Goal: Information Seeking & Learning: Compare options

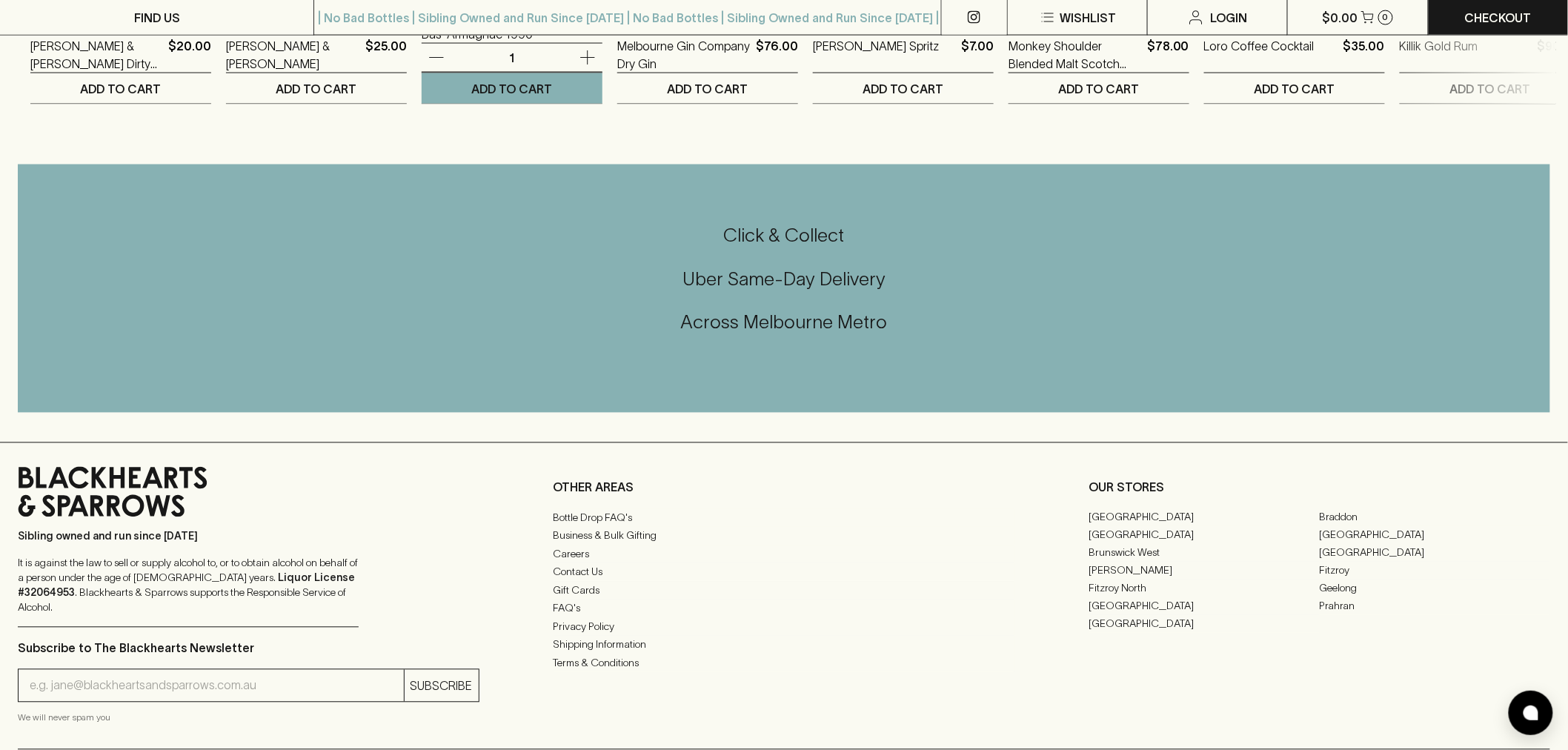
scroll to position [3641, 0]
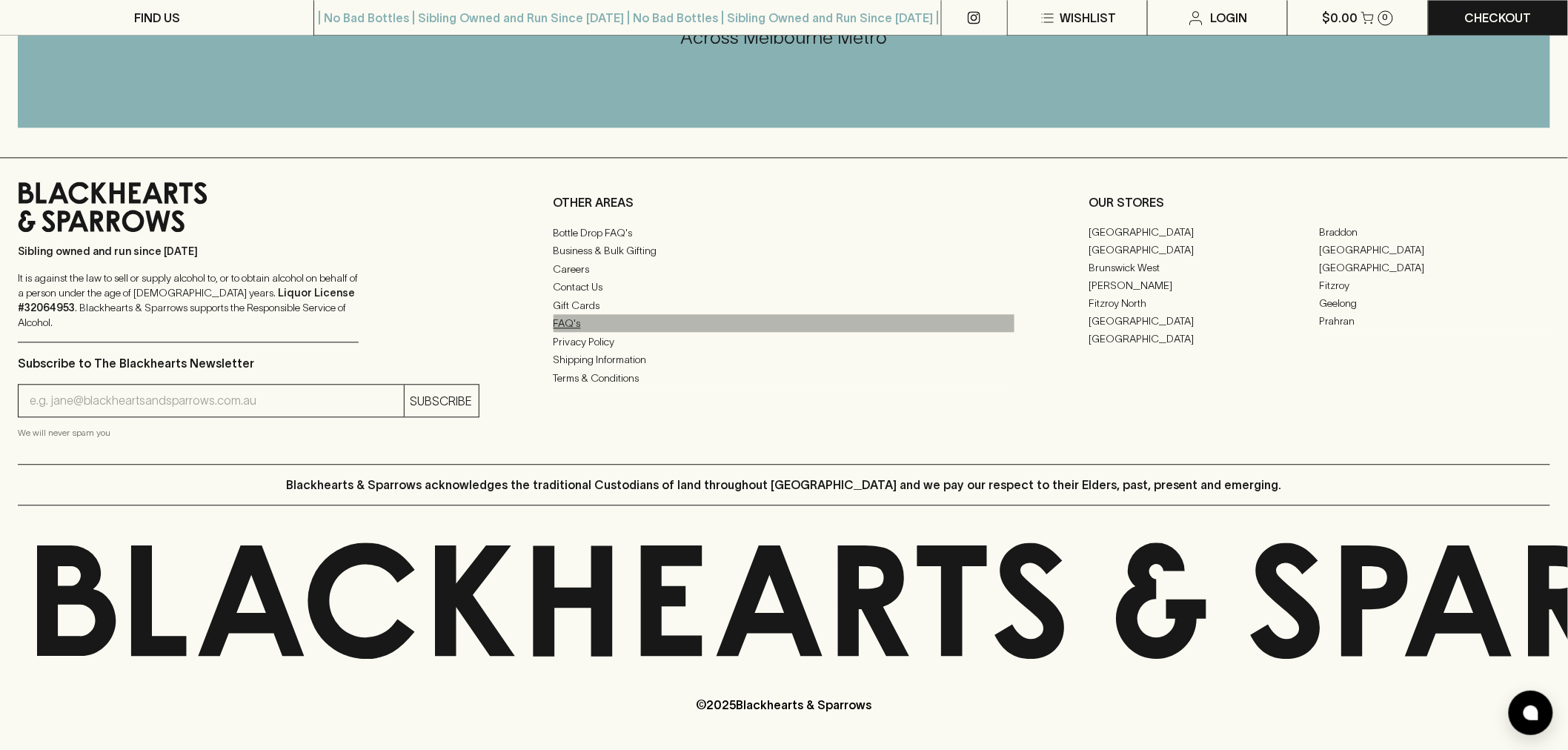
click at [572, 332] on link "FAQ's" at bounding box center [784, 323] width 462 height 17
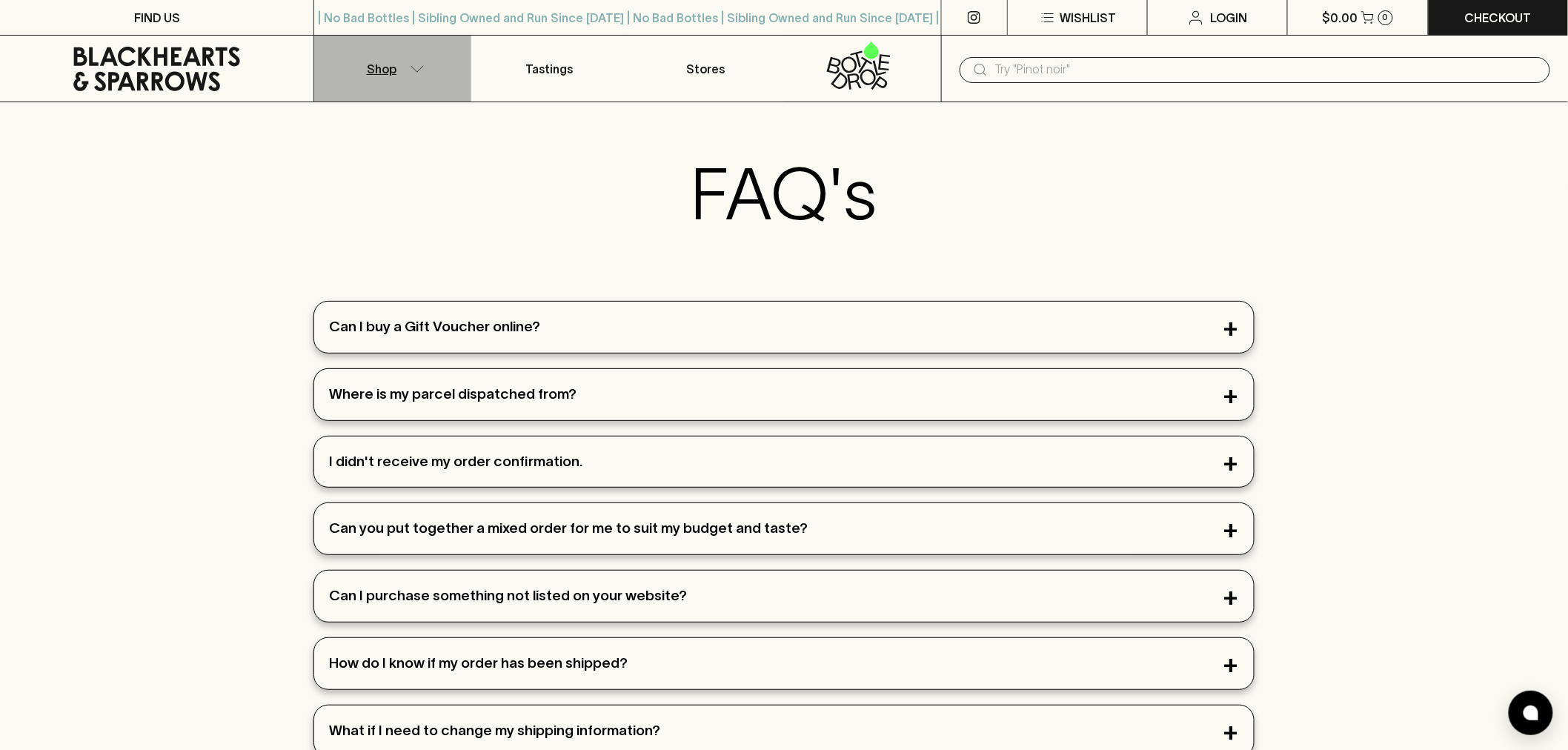
click at [395, 70] on p "Shop" at bounding box center [381, 69] width 29 height 17
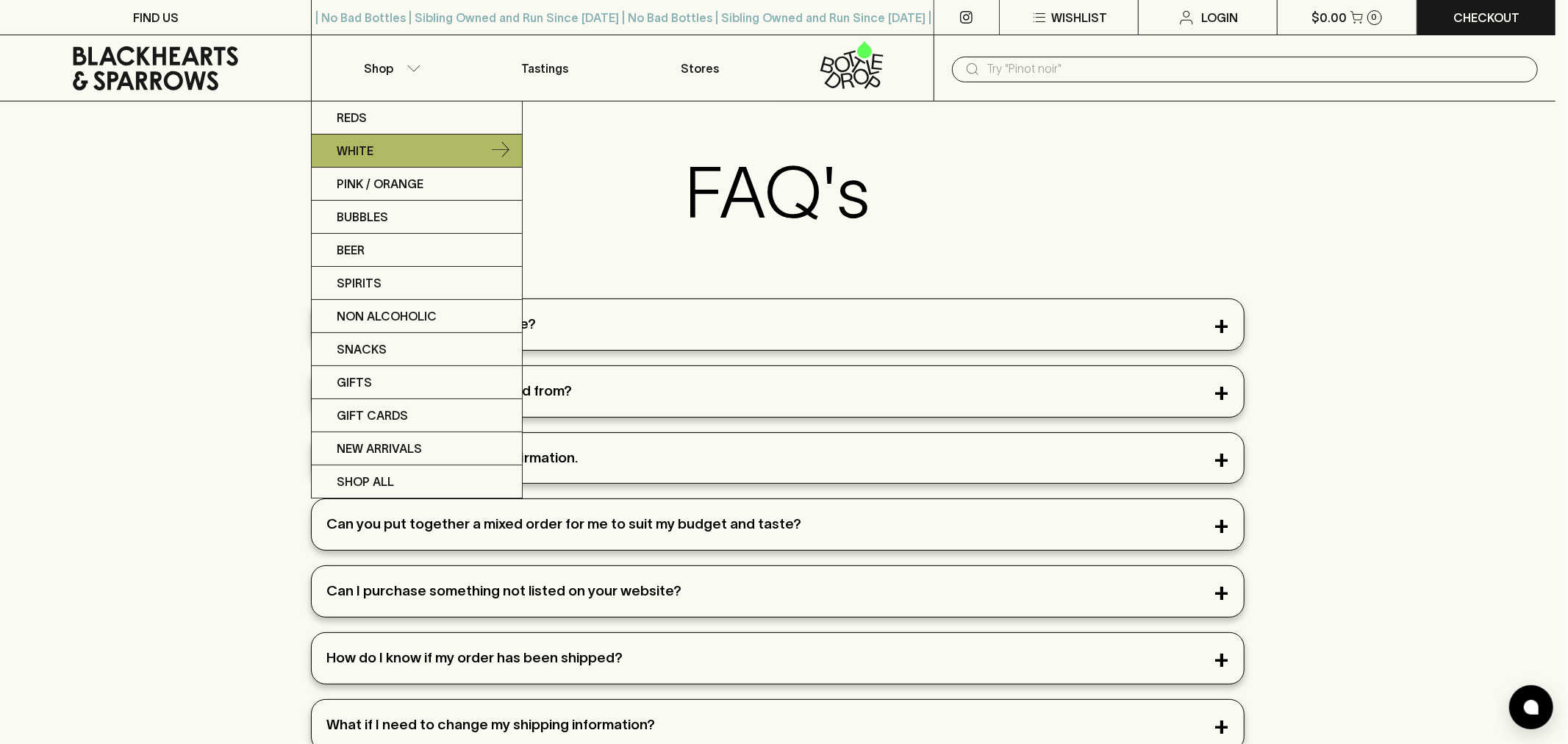
click at [435, 160] on link "White" at bounding box center [417, 151] width 210 height 33
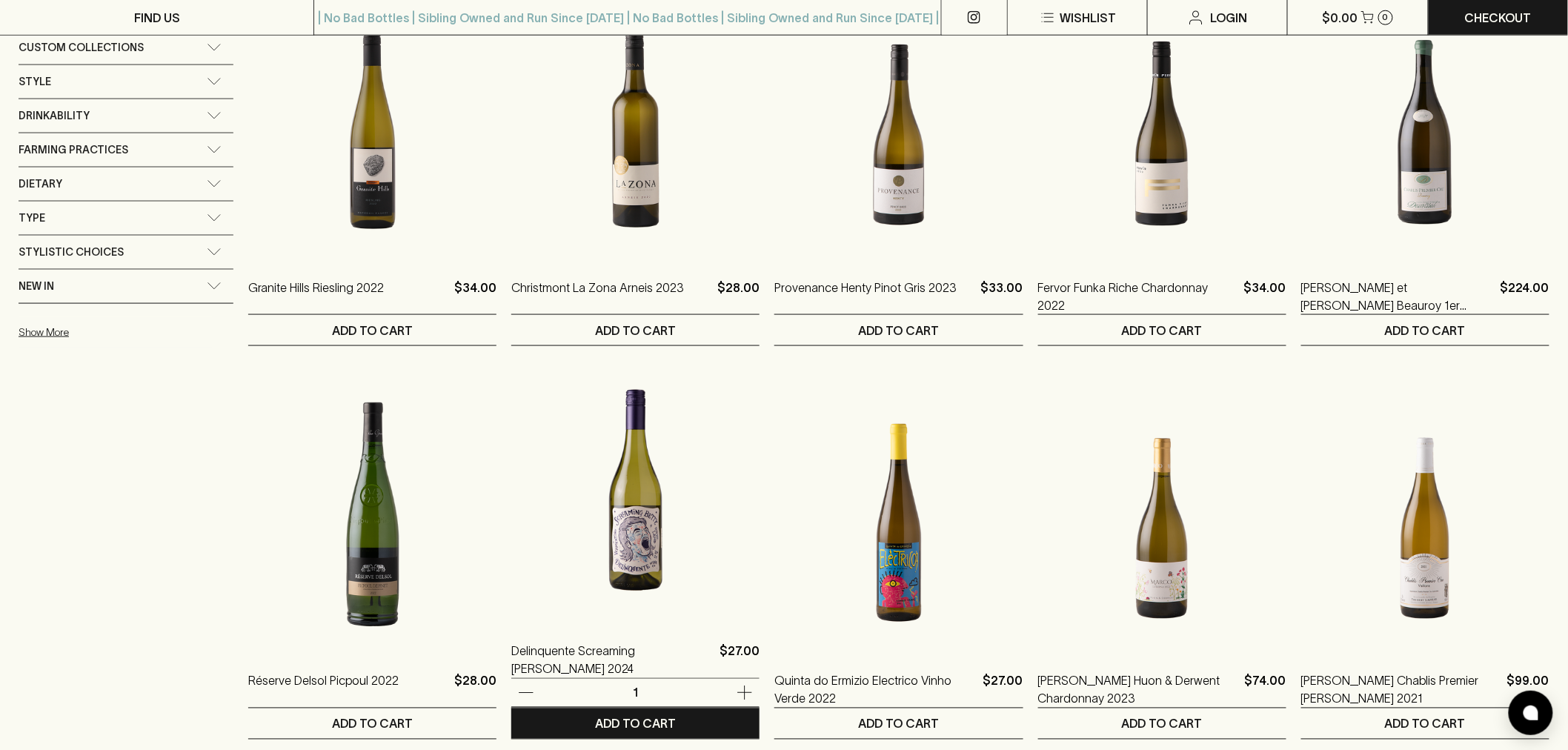
scroll to position [741, 0]
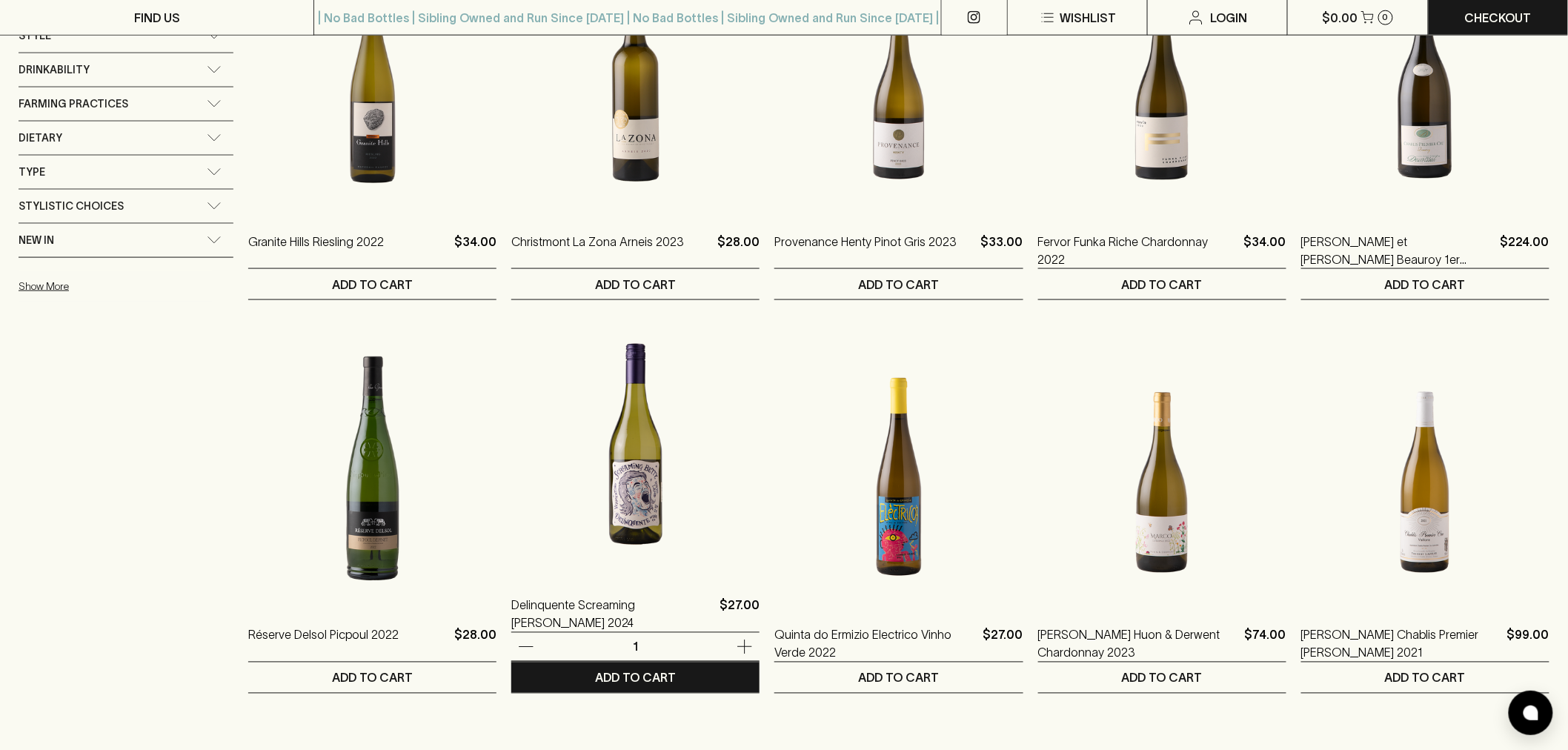
click at [637, 519] on img at bounding box center [636, 445] width 248 height 259
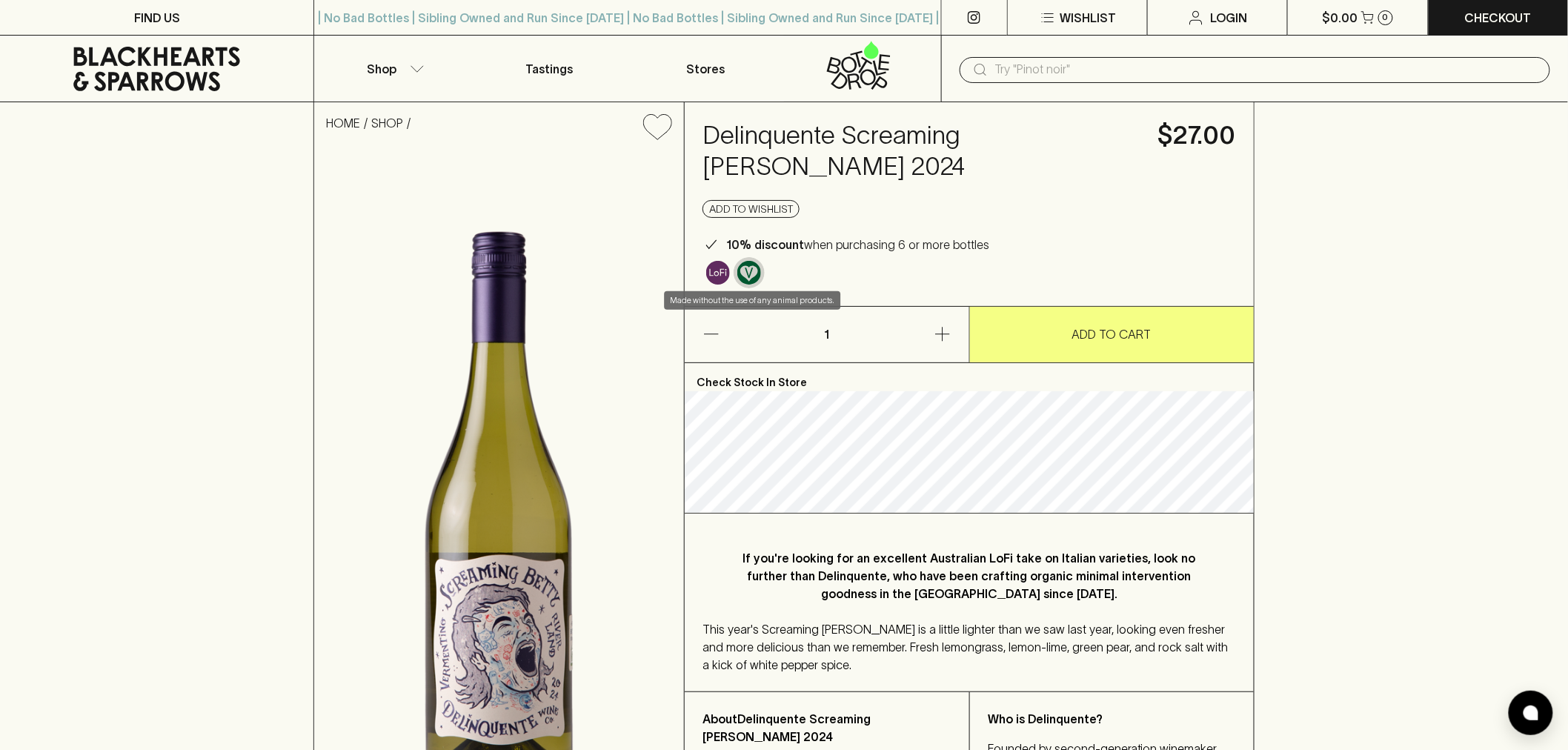
click at [757, 277] on img "Made without the use of any animal products." at bounding box center [749, 273] width 24 height 24
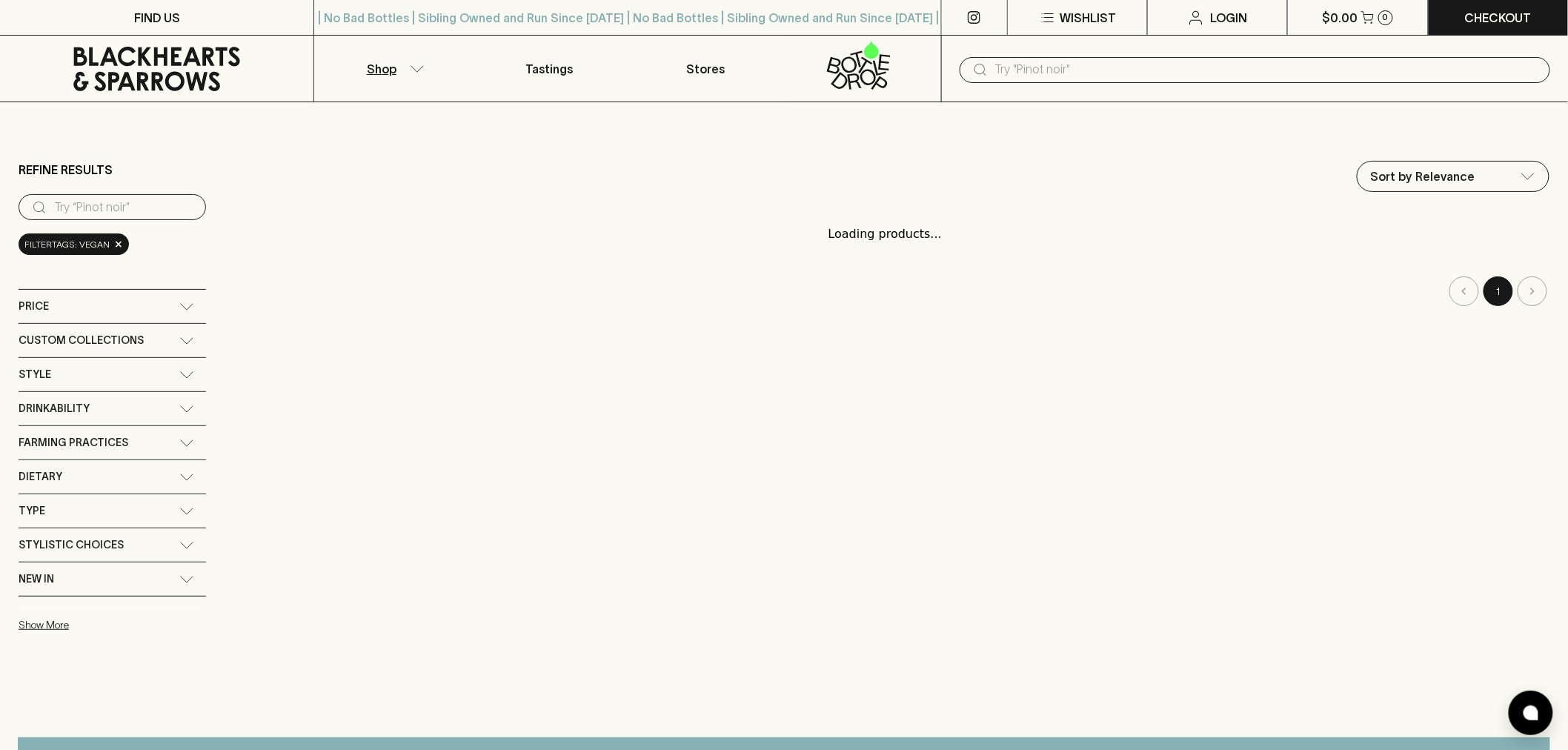
click at [754, 276] on nav "1" at bounding box center [885, 290] width 1328 height 29
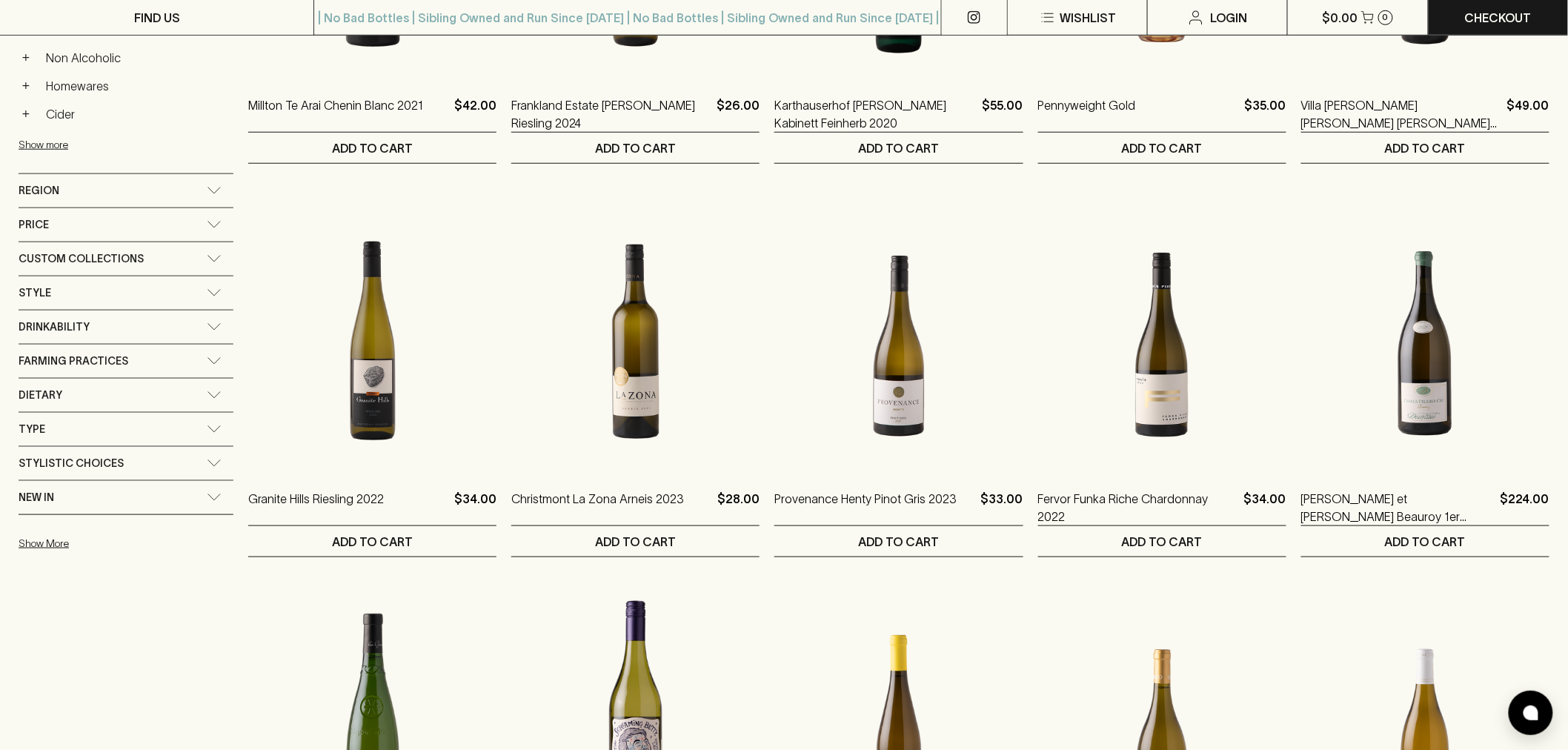
scroll to position [906, 0]
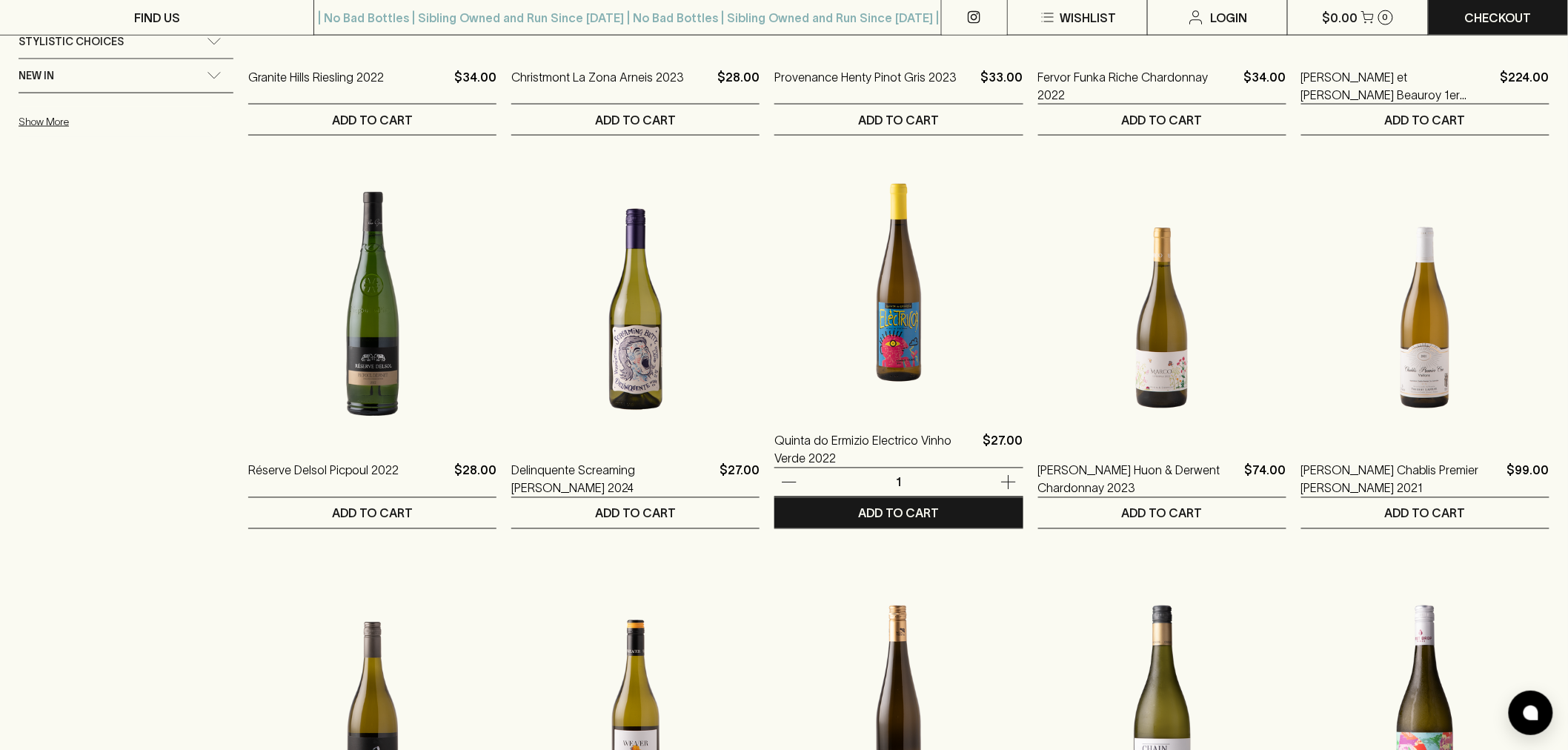
click at [962, 371] on img at bounding box center [898, 280] width 248 height 259
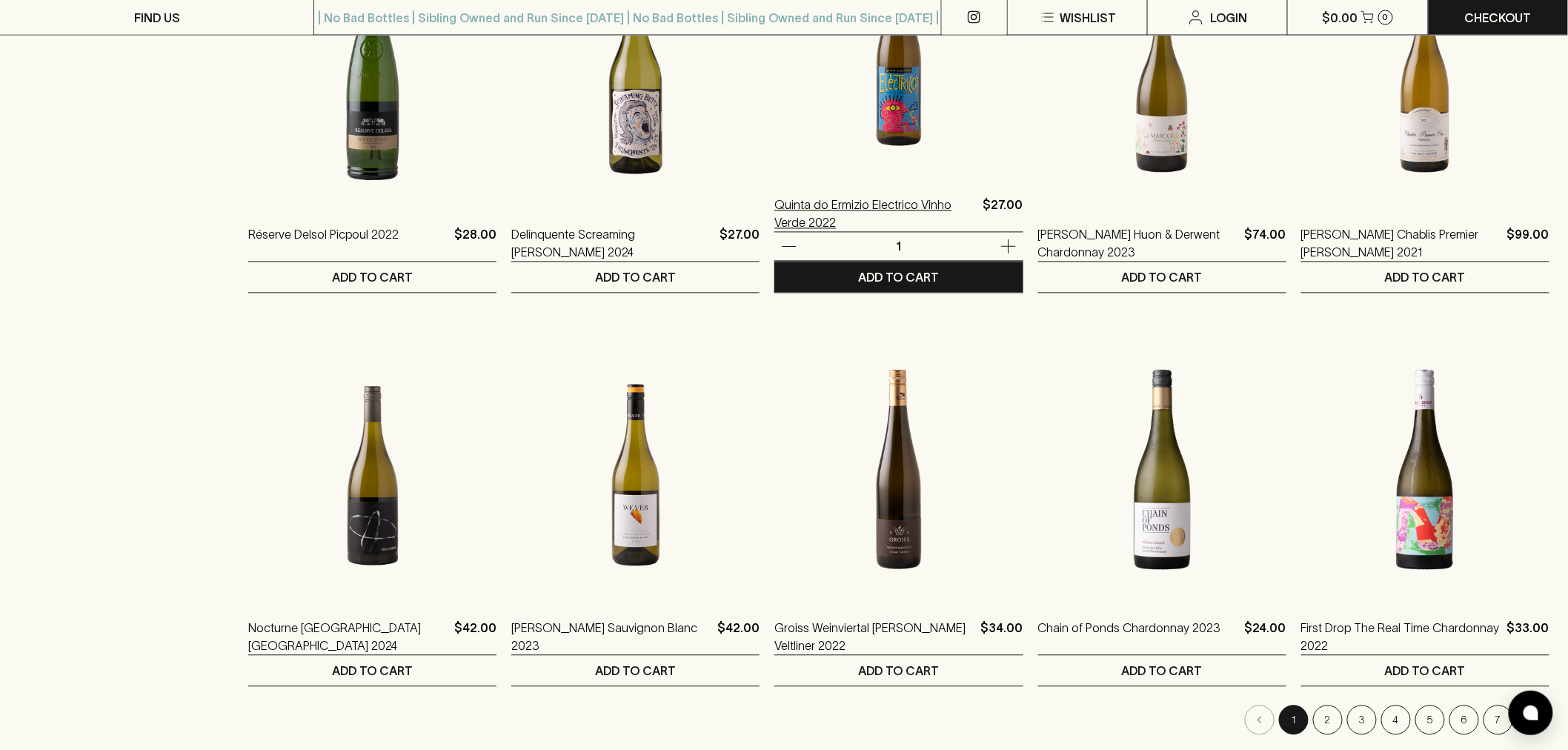
scroll to position [1153, 0]
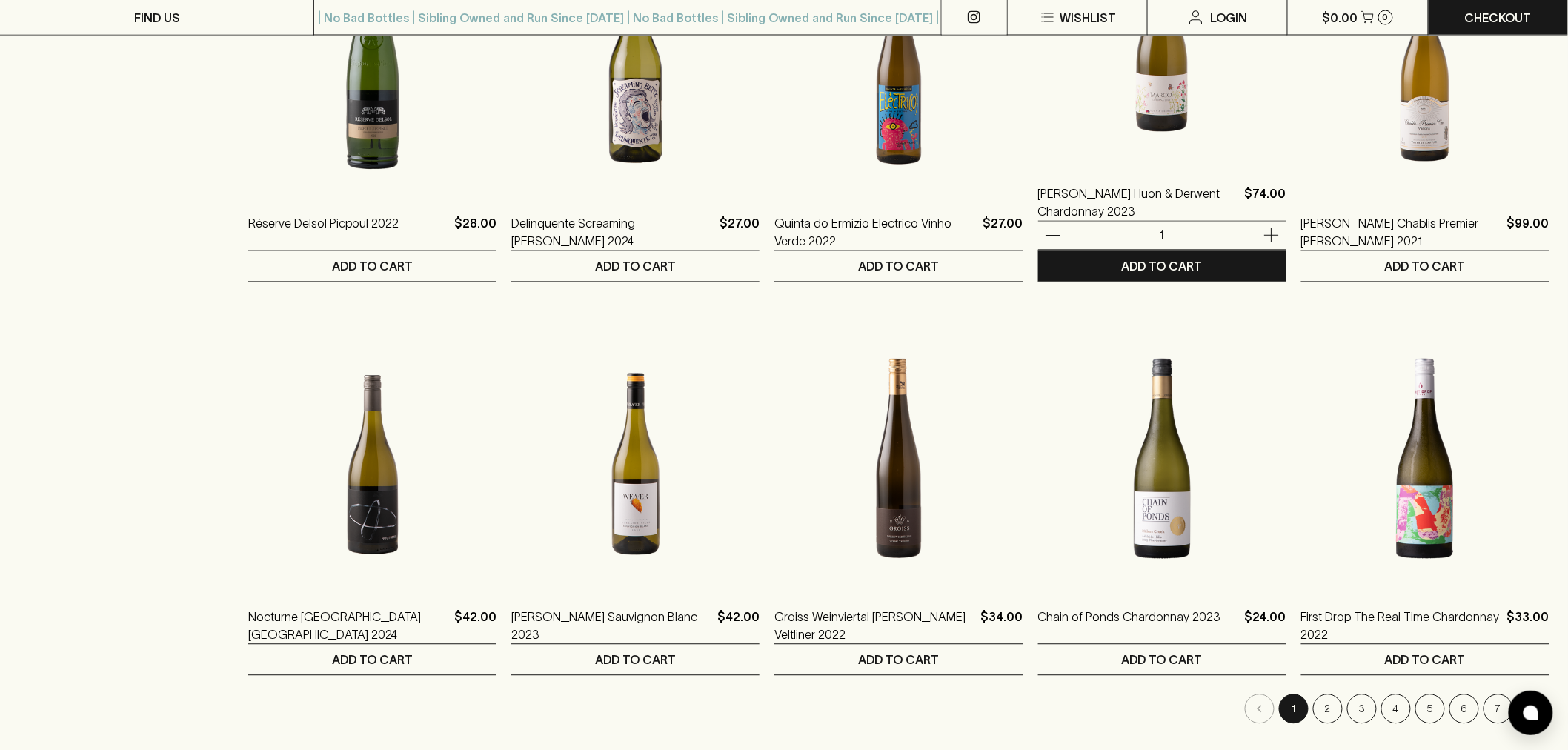
click at [1164, 159] on img at bounding box center [1162, 33] width 248 height 259
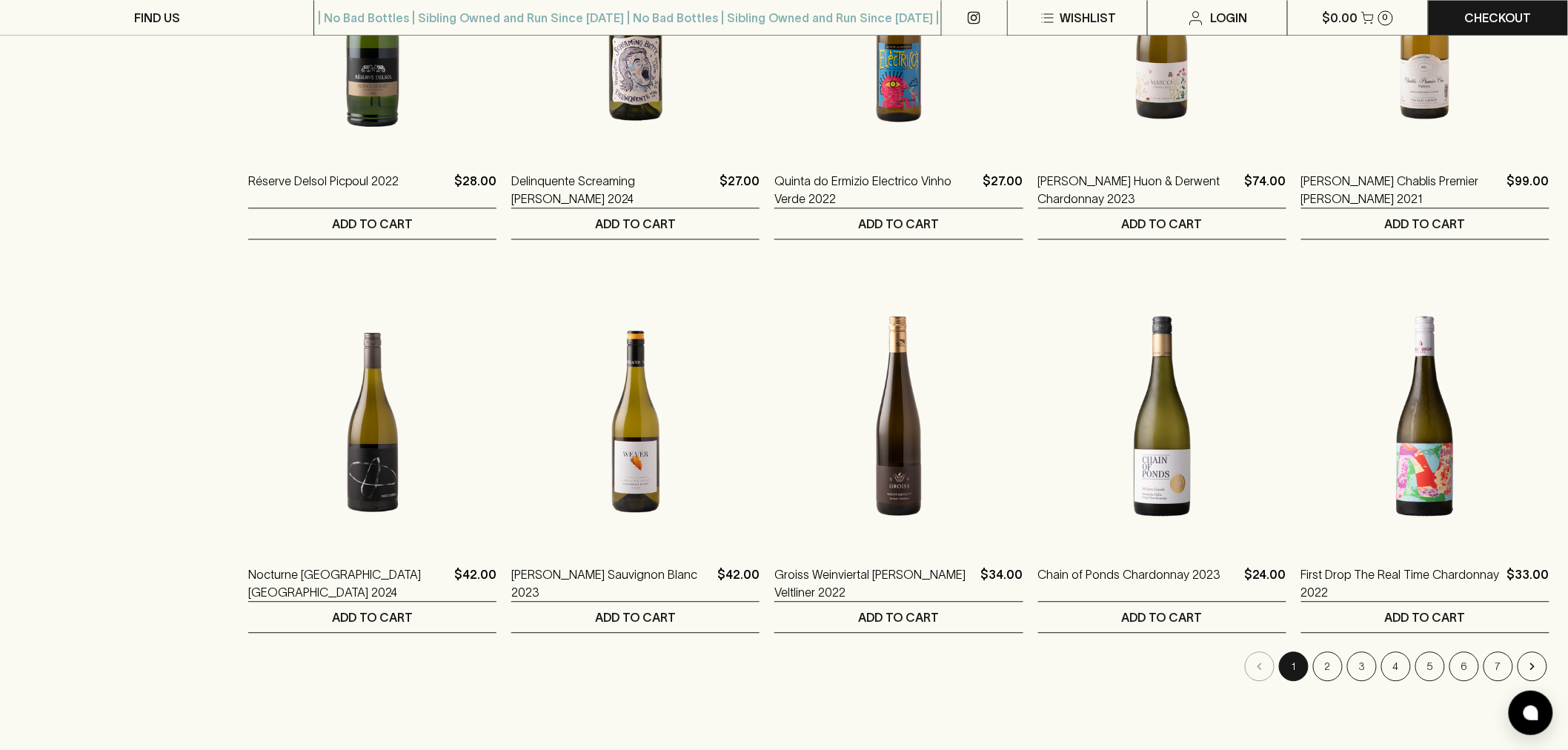
scroll to position [1483, 0]
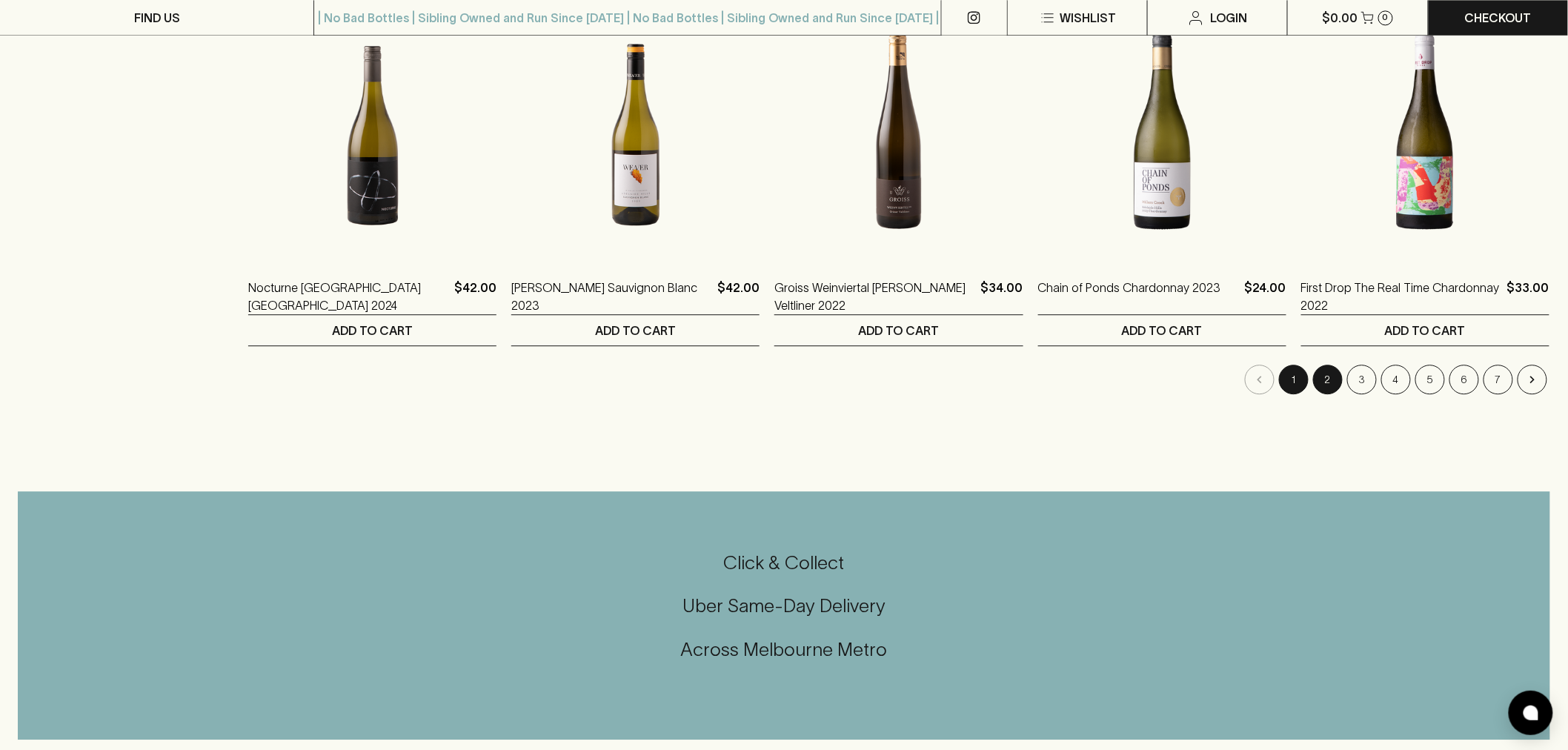
click at [1335, 383] on button "2" at bounding box center [1327, 379] width 29 height 29
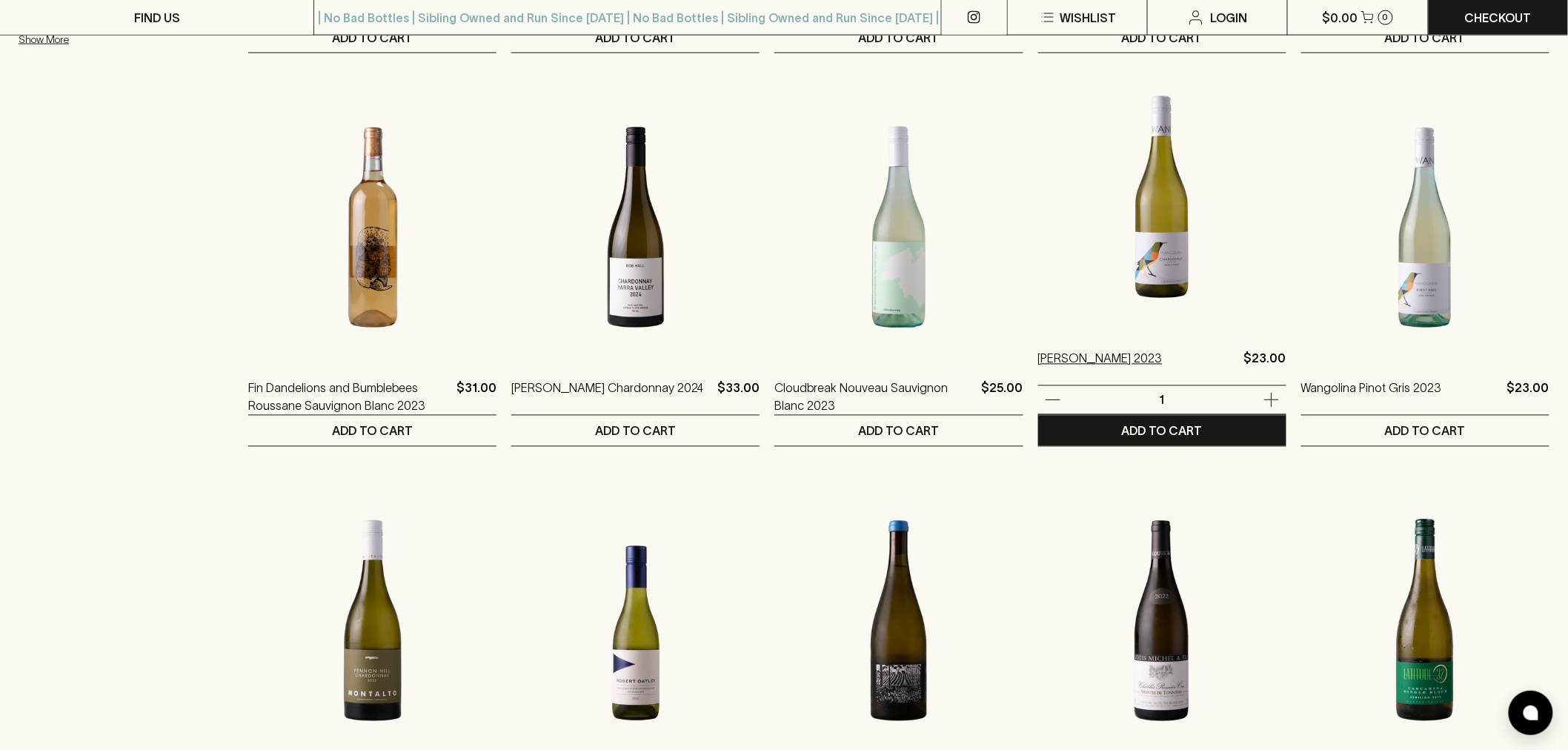
scroll to position [1235, 0]
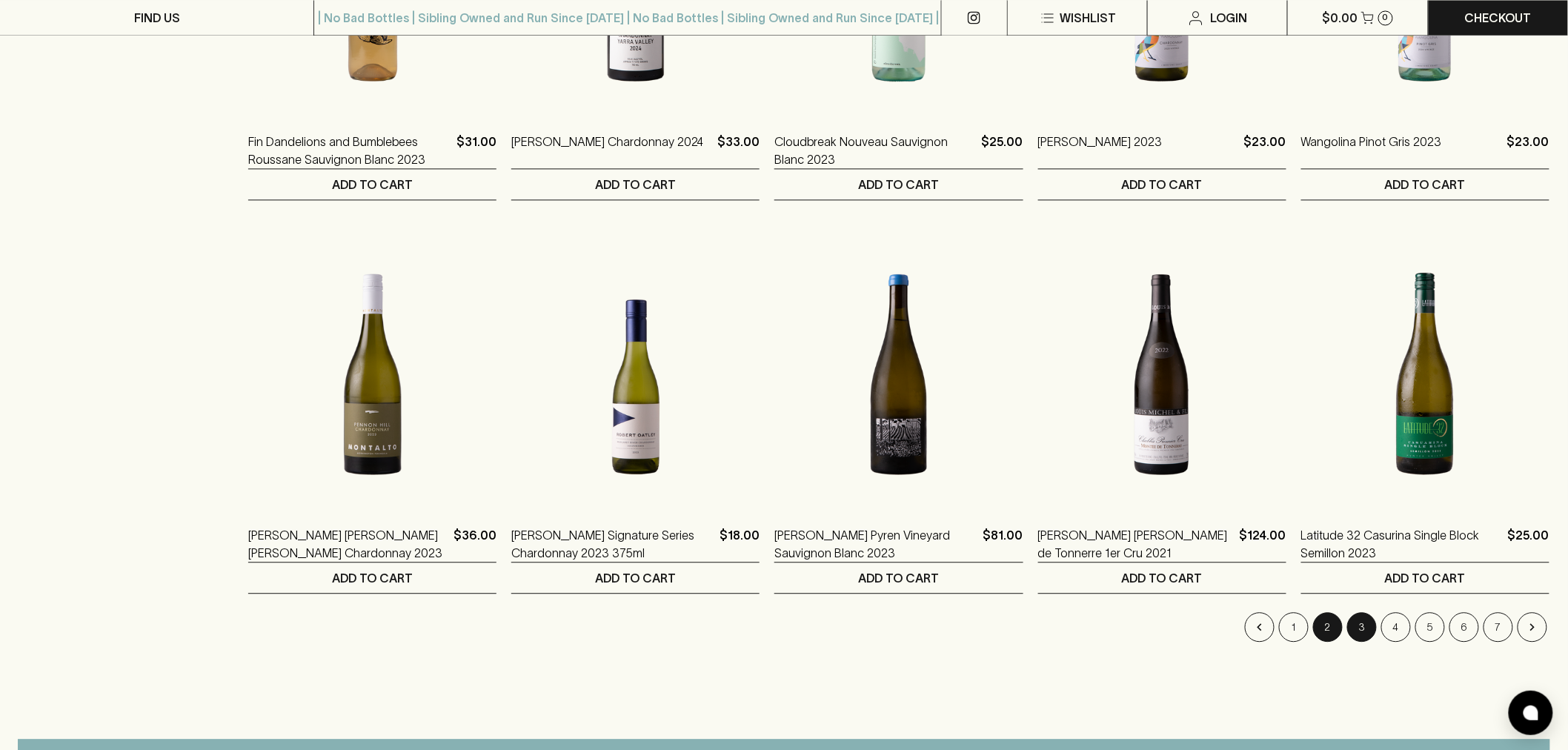
click at [1371, 627] on button "3" at bounding box center [1361, 627] width 29 height 29
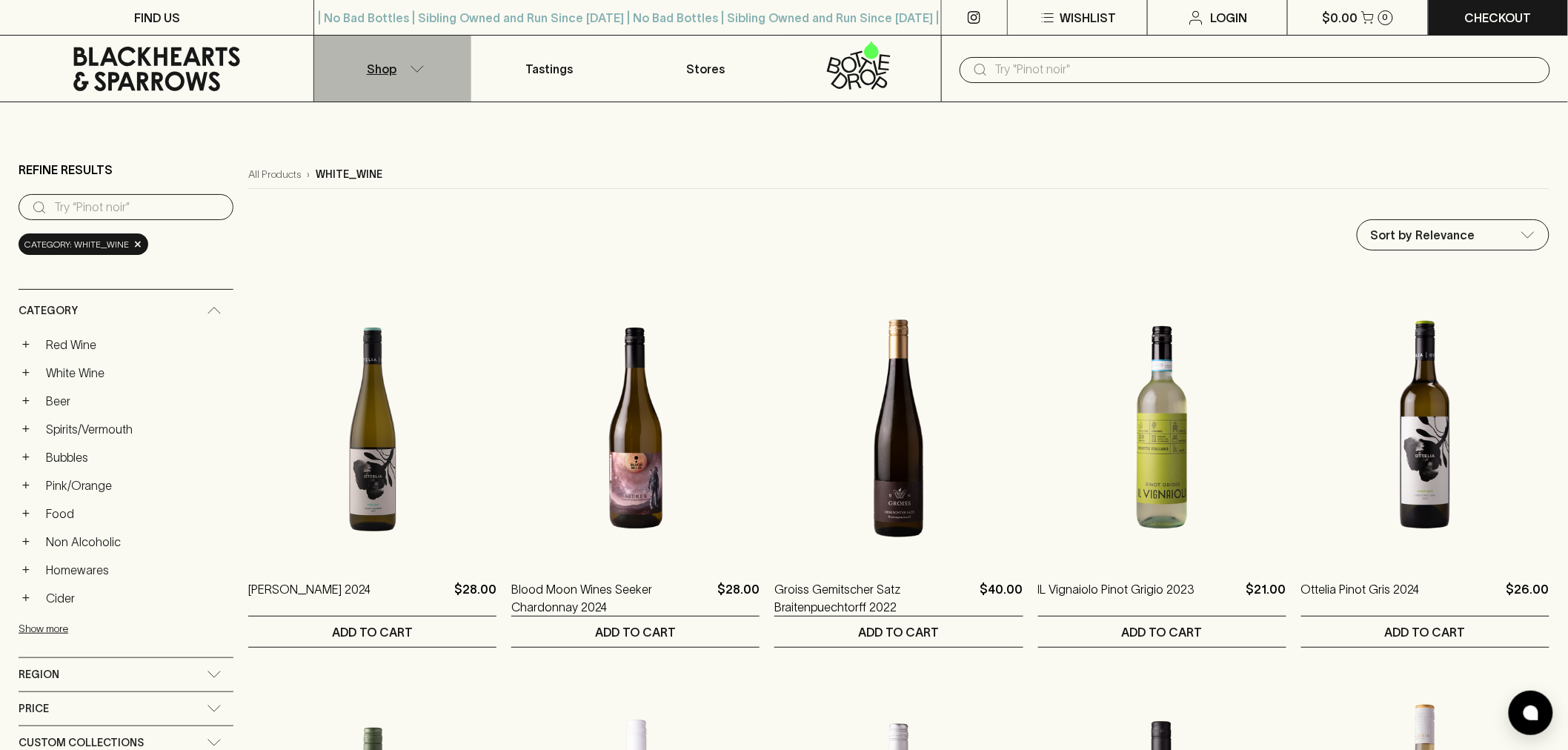
click at [368, 65] on p "Shop" at bounding box center [381, 69] width 29 height 17
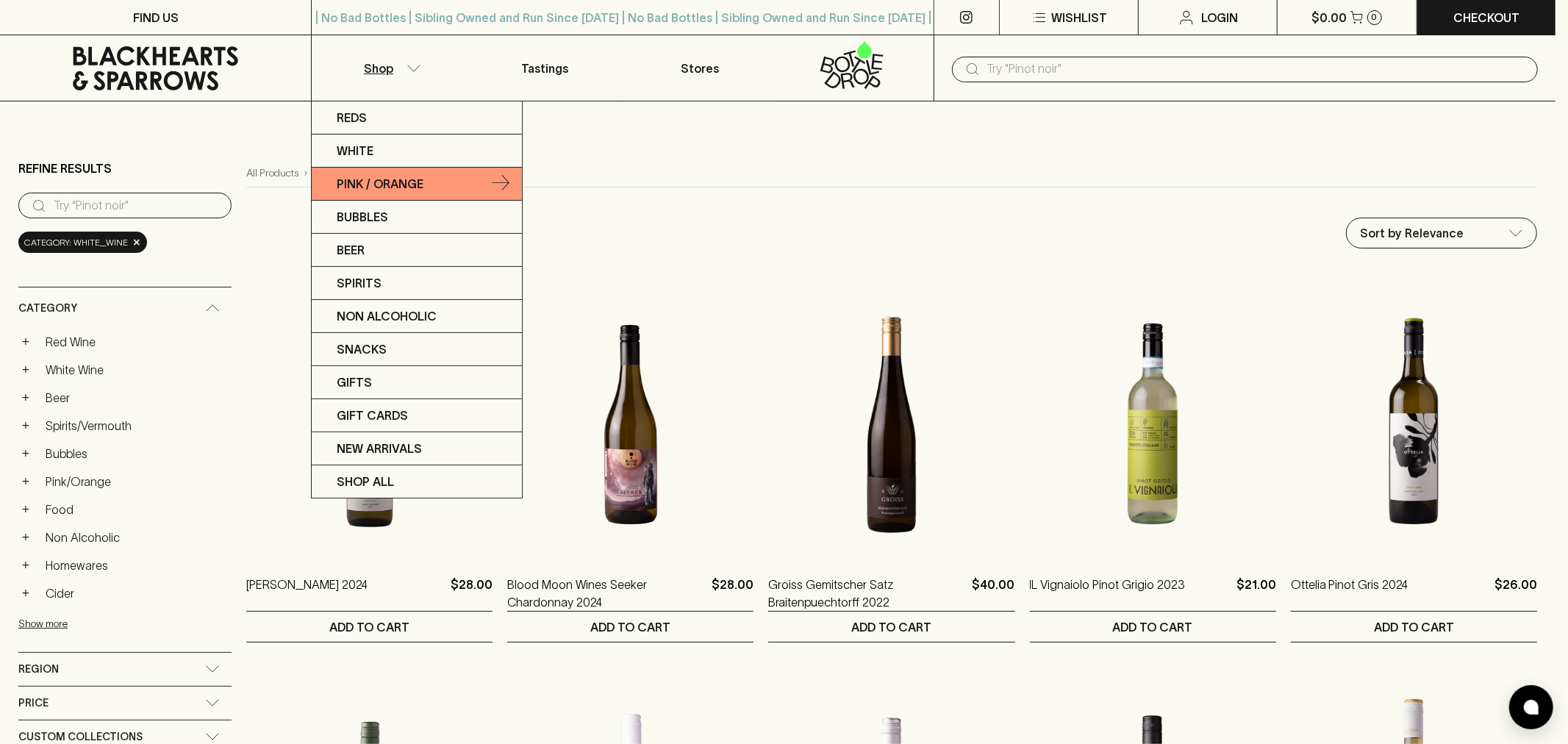
click at [414, 186] on p "Pink / Orange" at bounding box center [380, 184] width 87 height 17
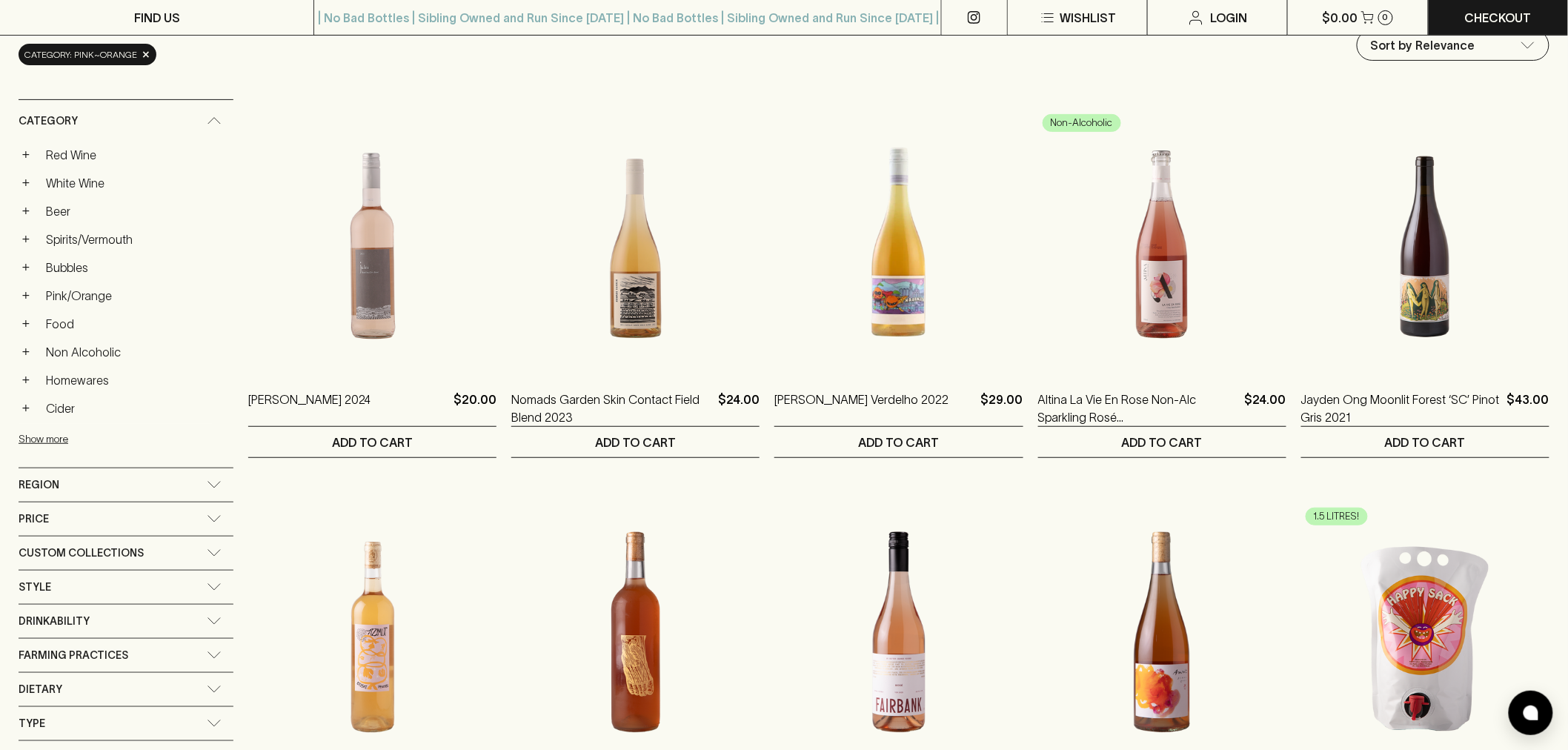
scroll to position [411, 0]
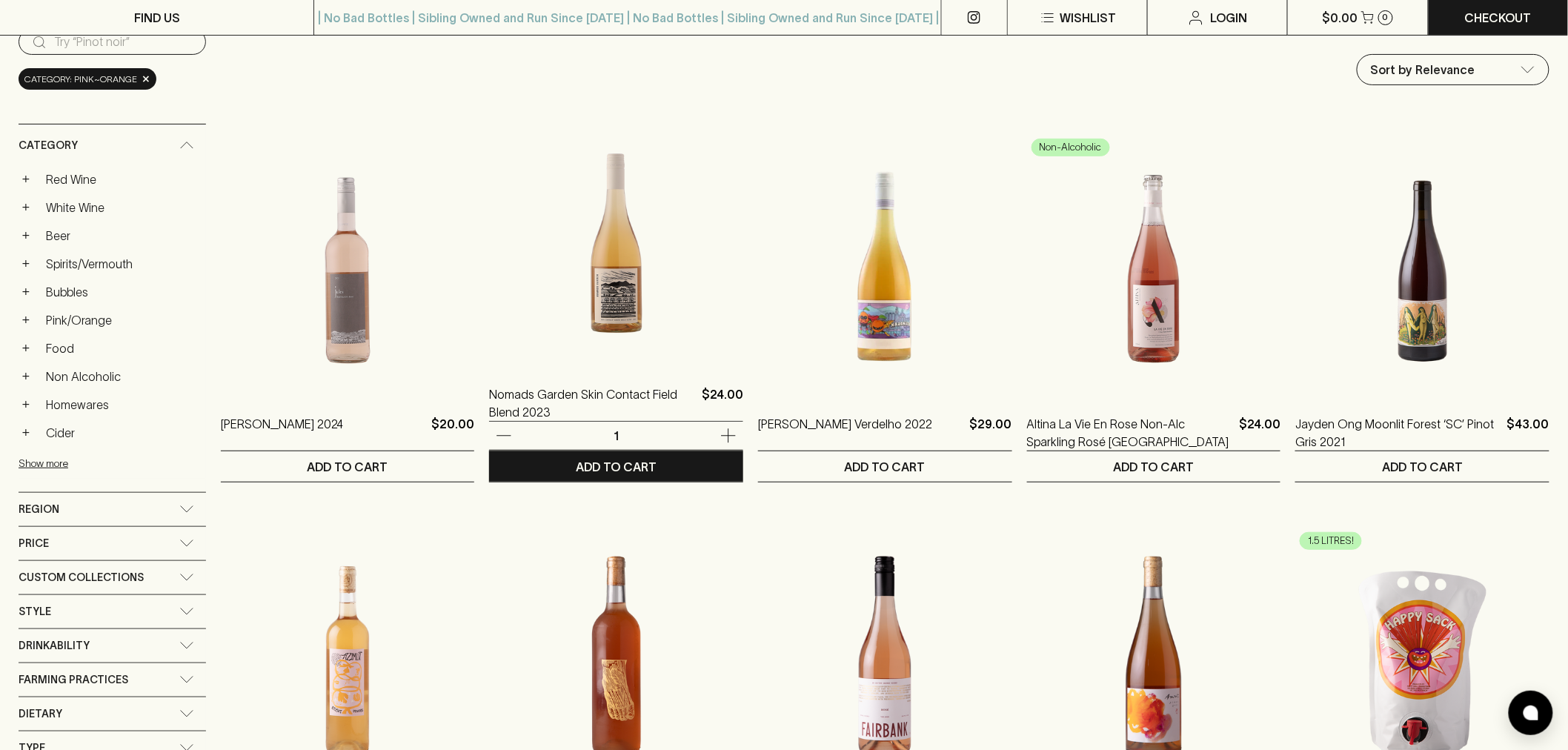
scroll to position [165, 0]
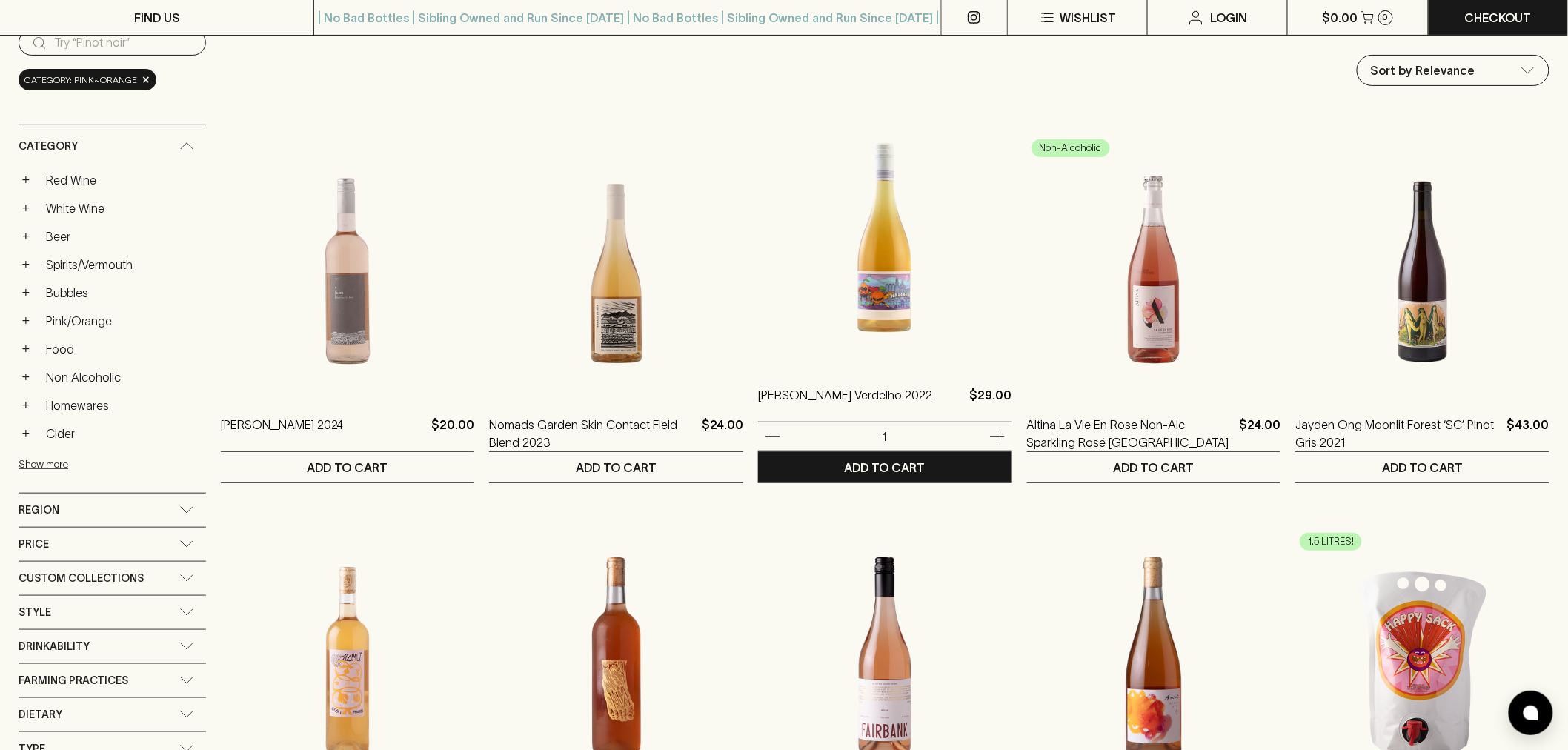
click at [850, 352] on img at bounding box center [885, 234] width 254 height 259
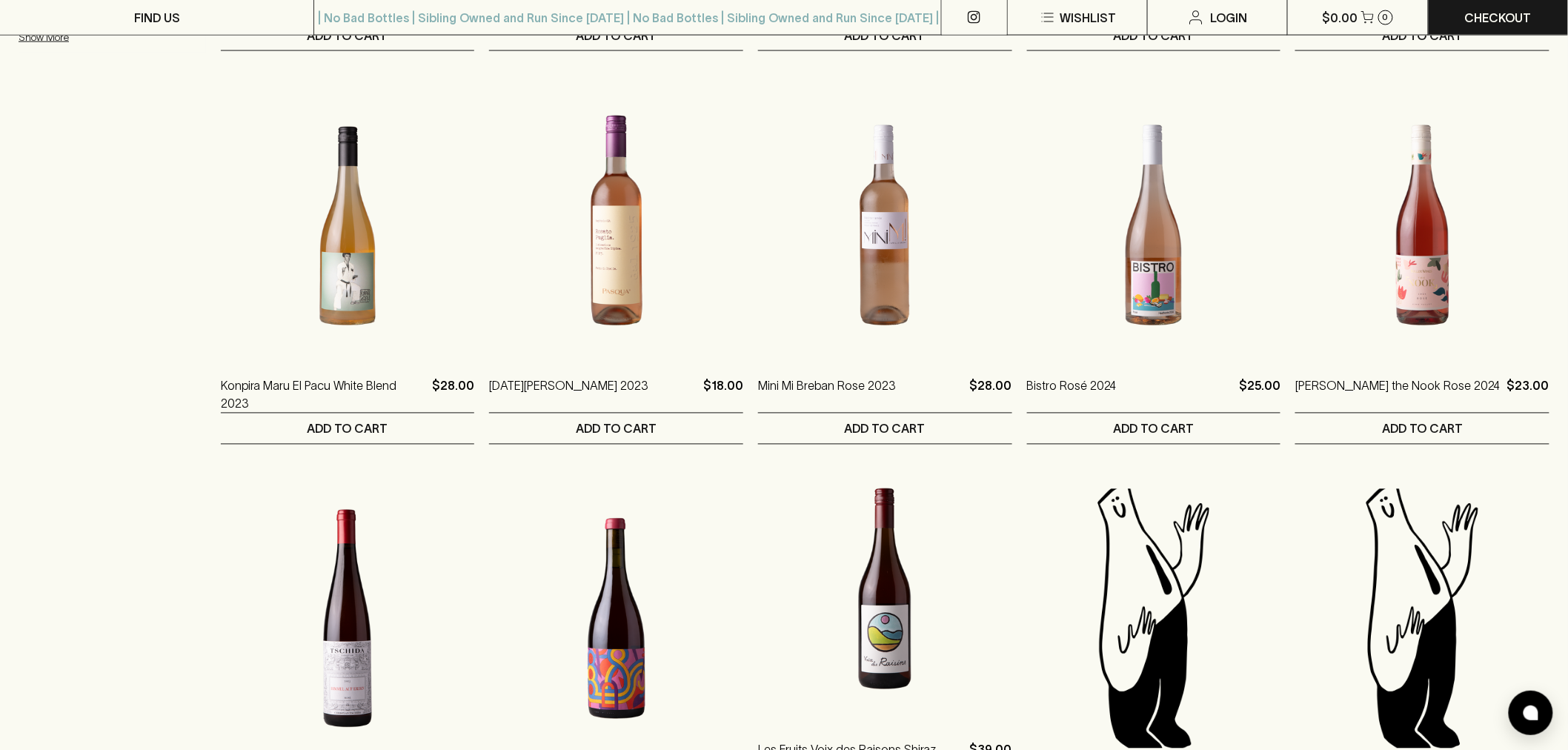
scroll to position [1400, 0]
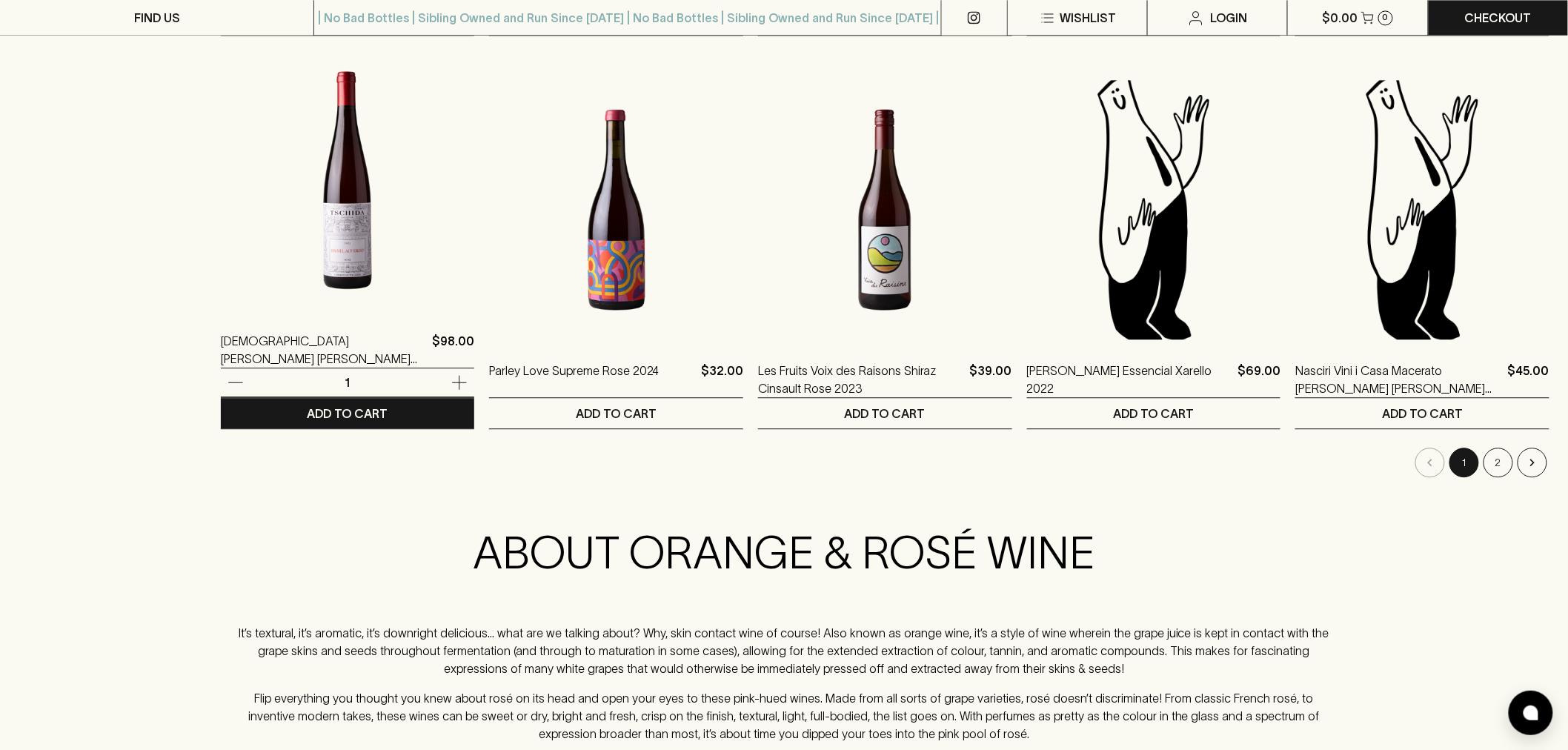
click at [380, 258] on img at bounding box center [347, 180] width 254 height 259
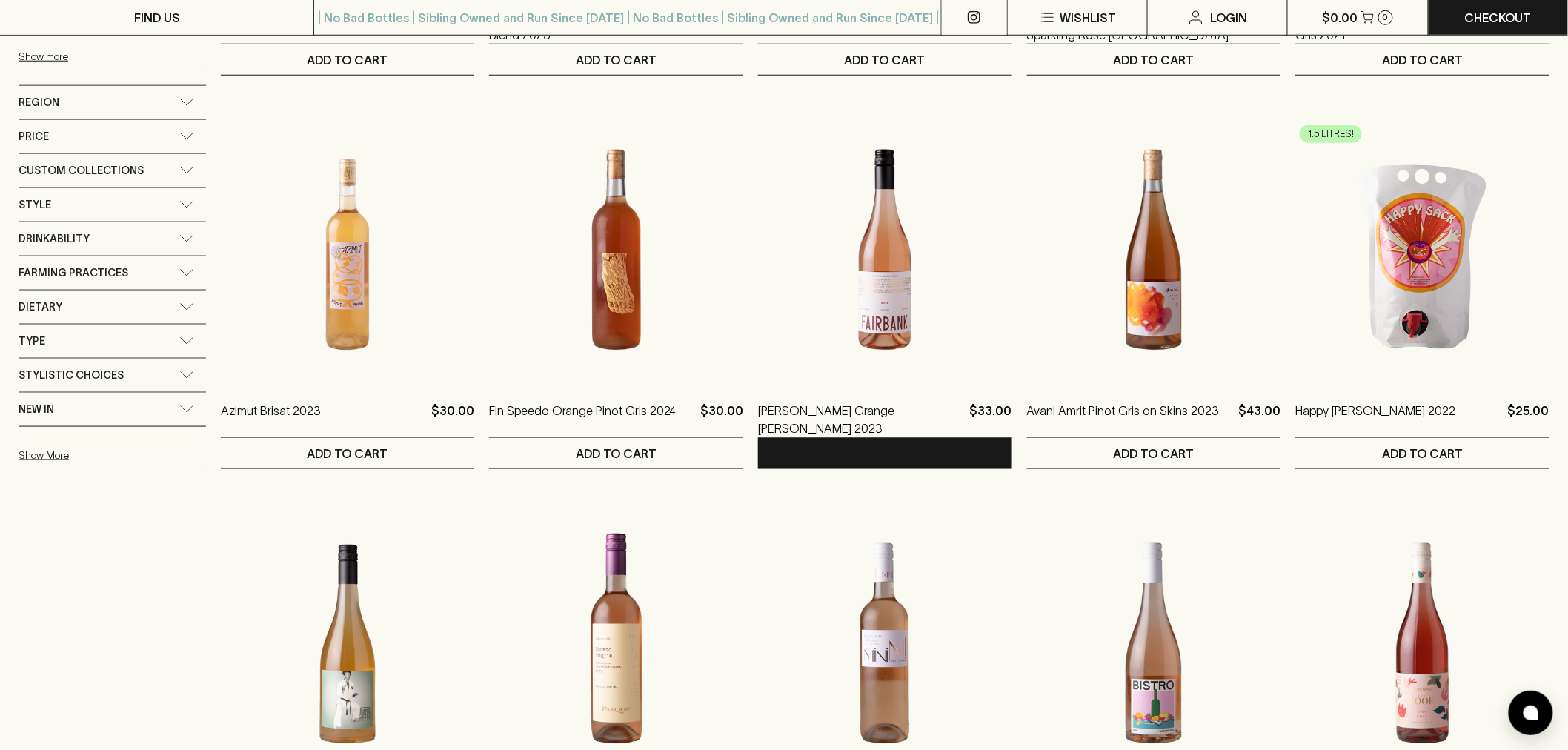
scroll to position [576, 0]
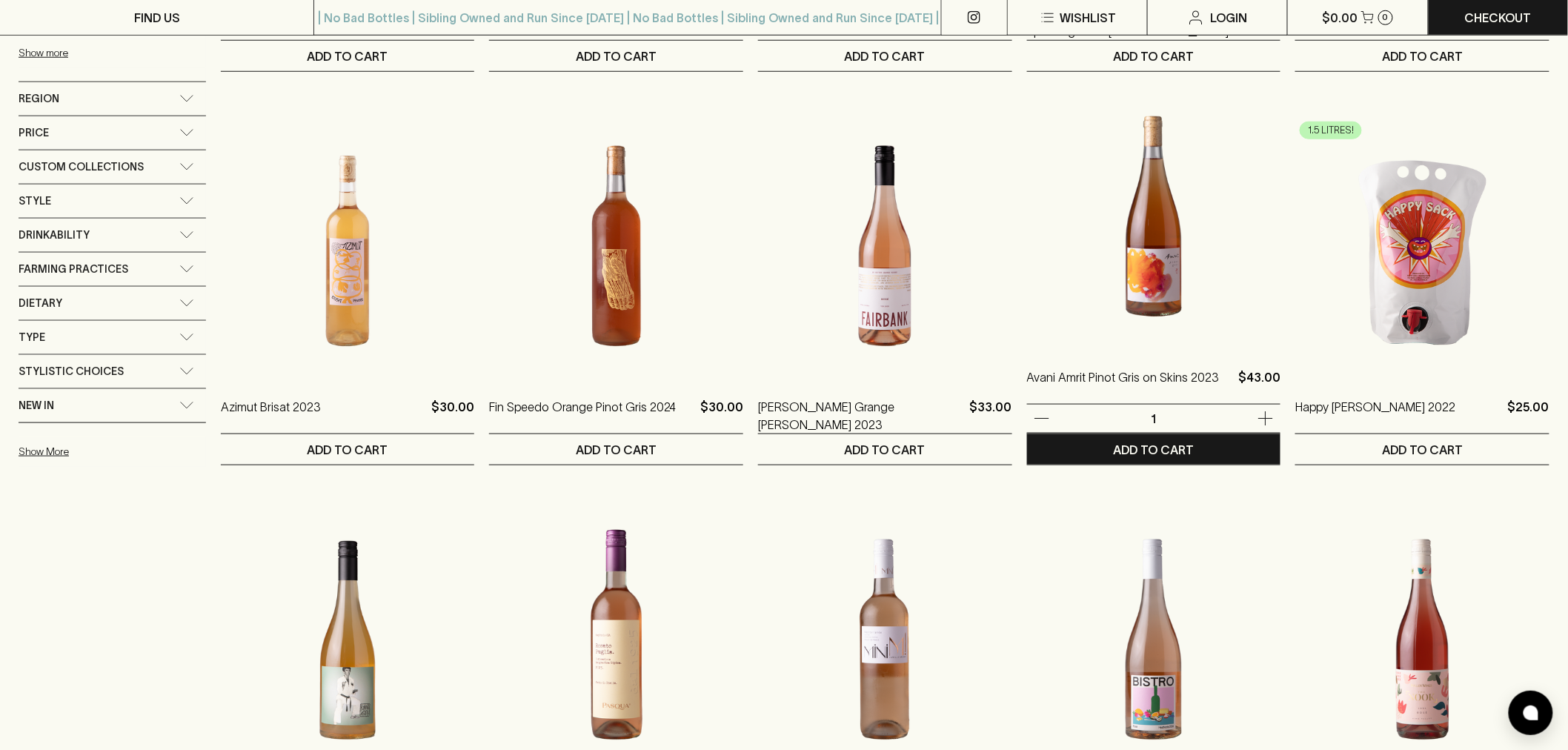
click at [1142, 276] on img at bounding box center [1154, 217] width 254 height 259
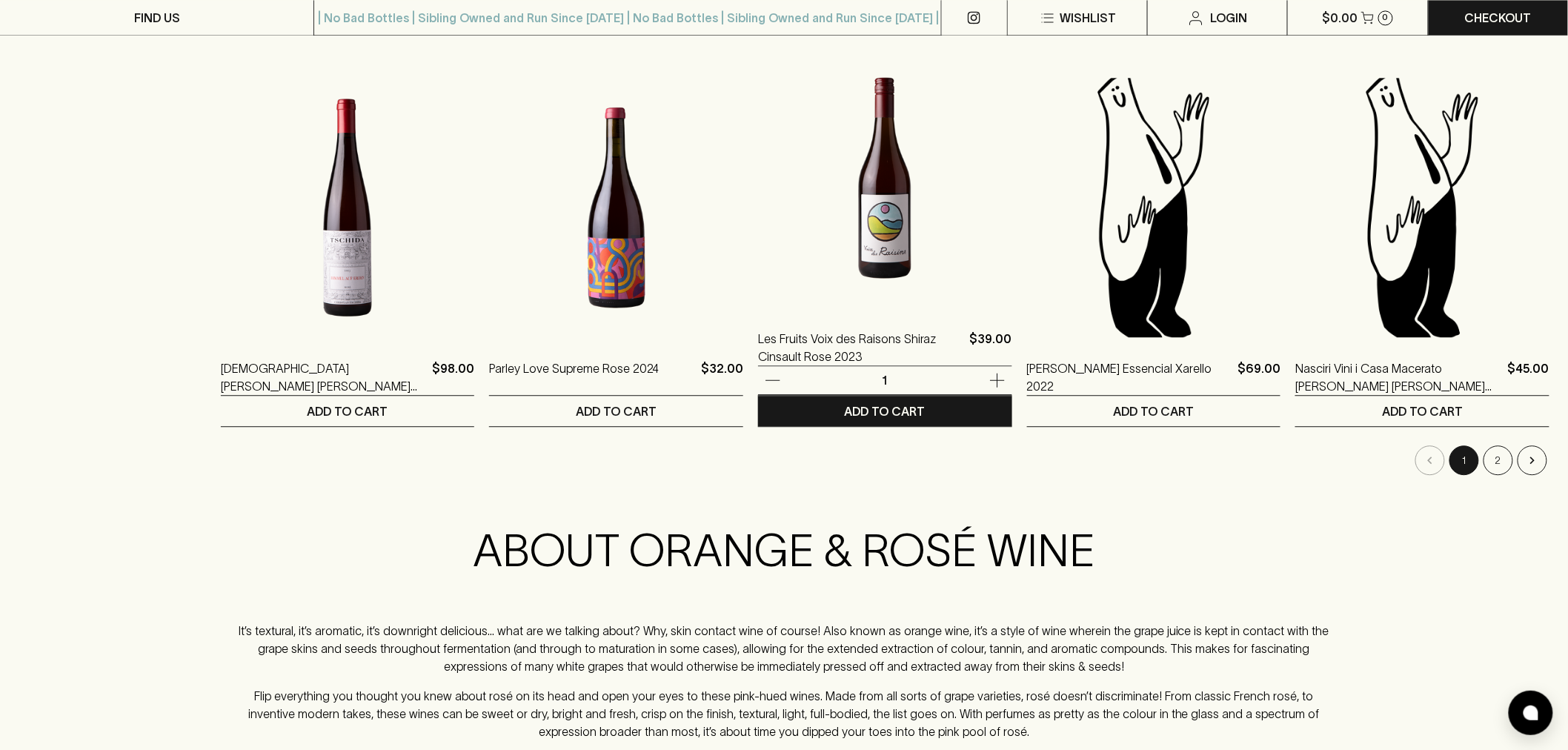
scroll to position [1483, 0]
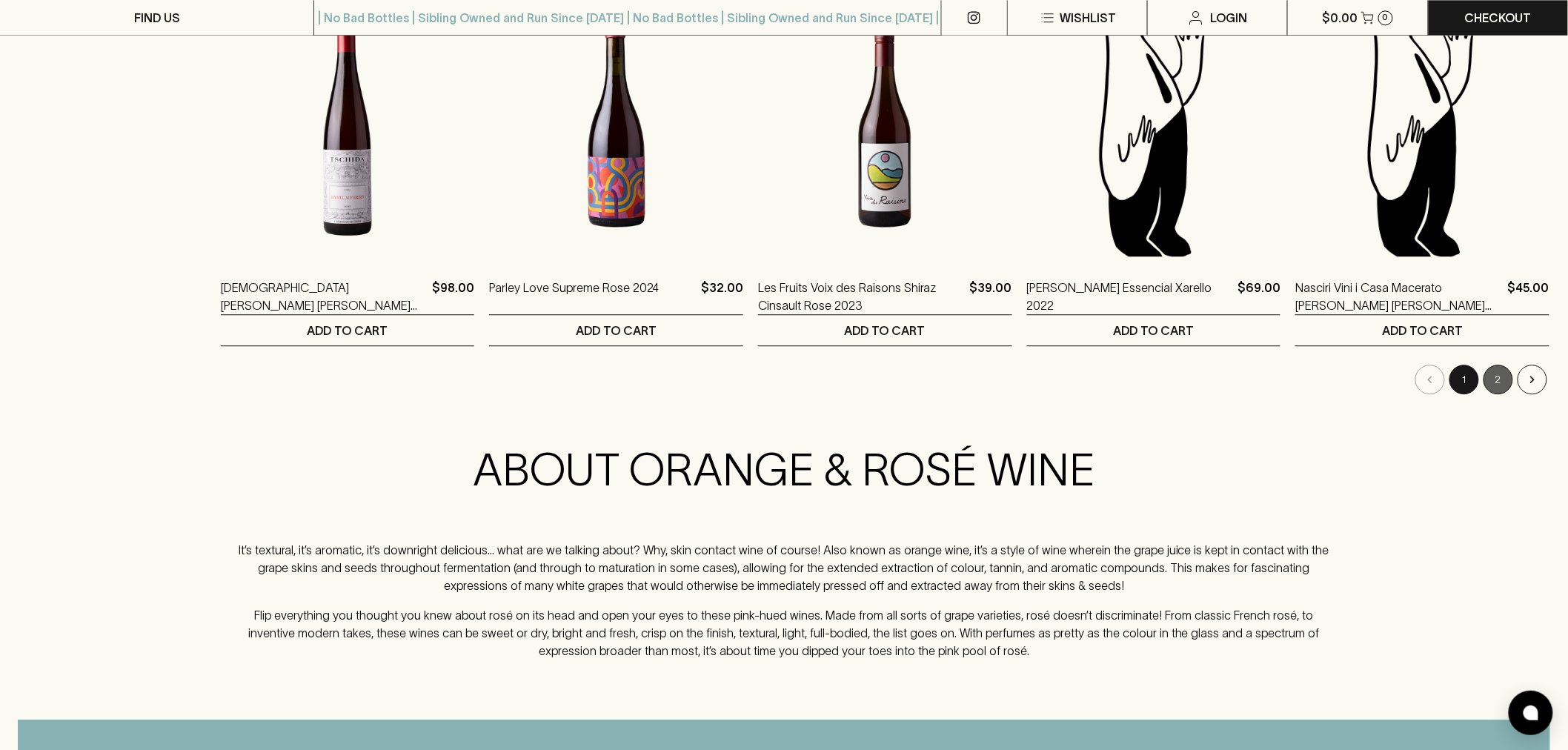
click at [1487, 378] on button "2" at bounding box center [1498, 379] width 29 height 29
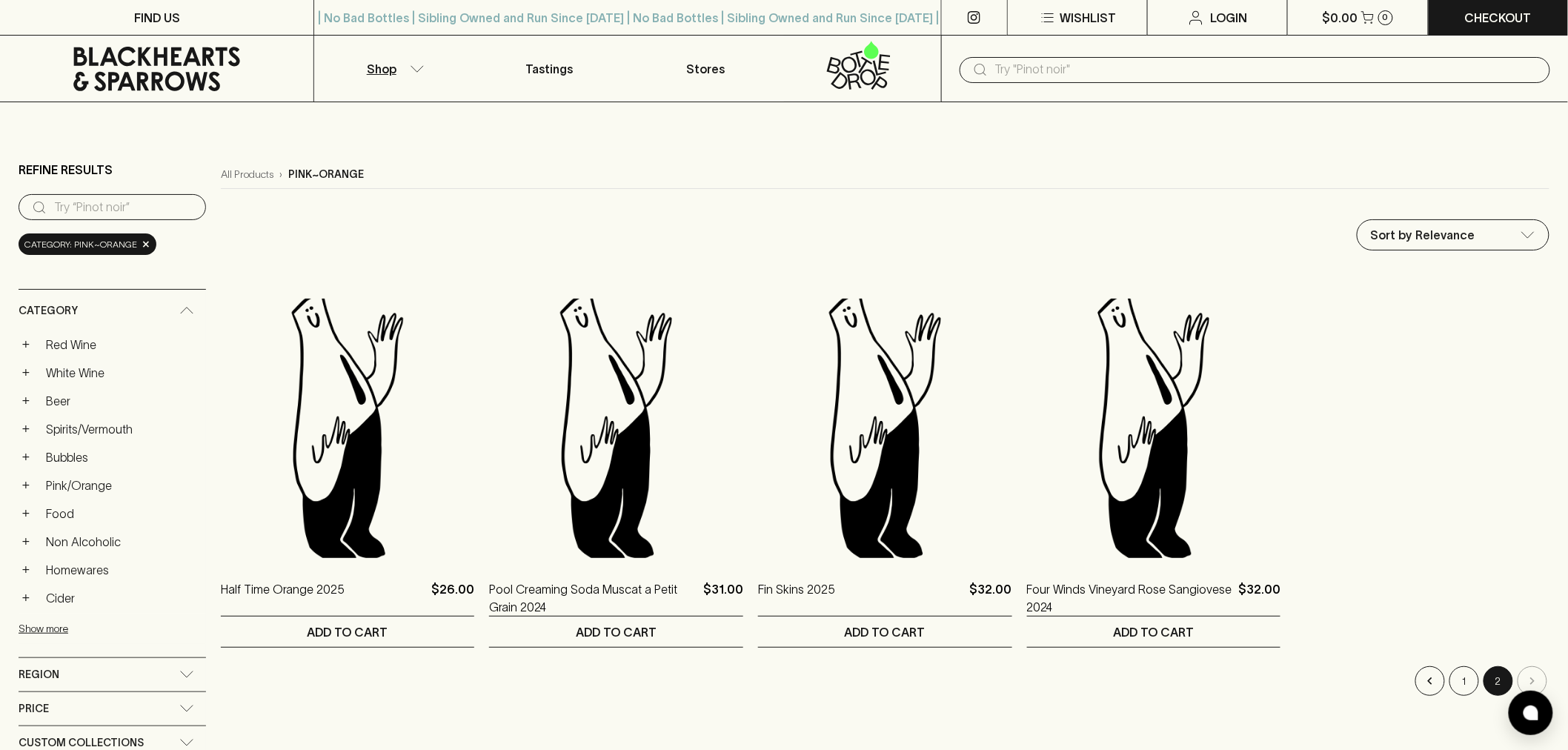
click at [1016, 63] on input "text" at bounding box center [1266, 70] width 543 height 24
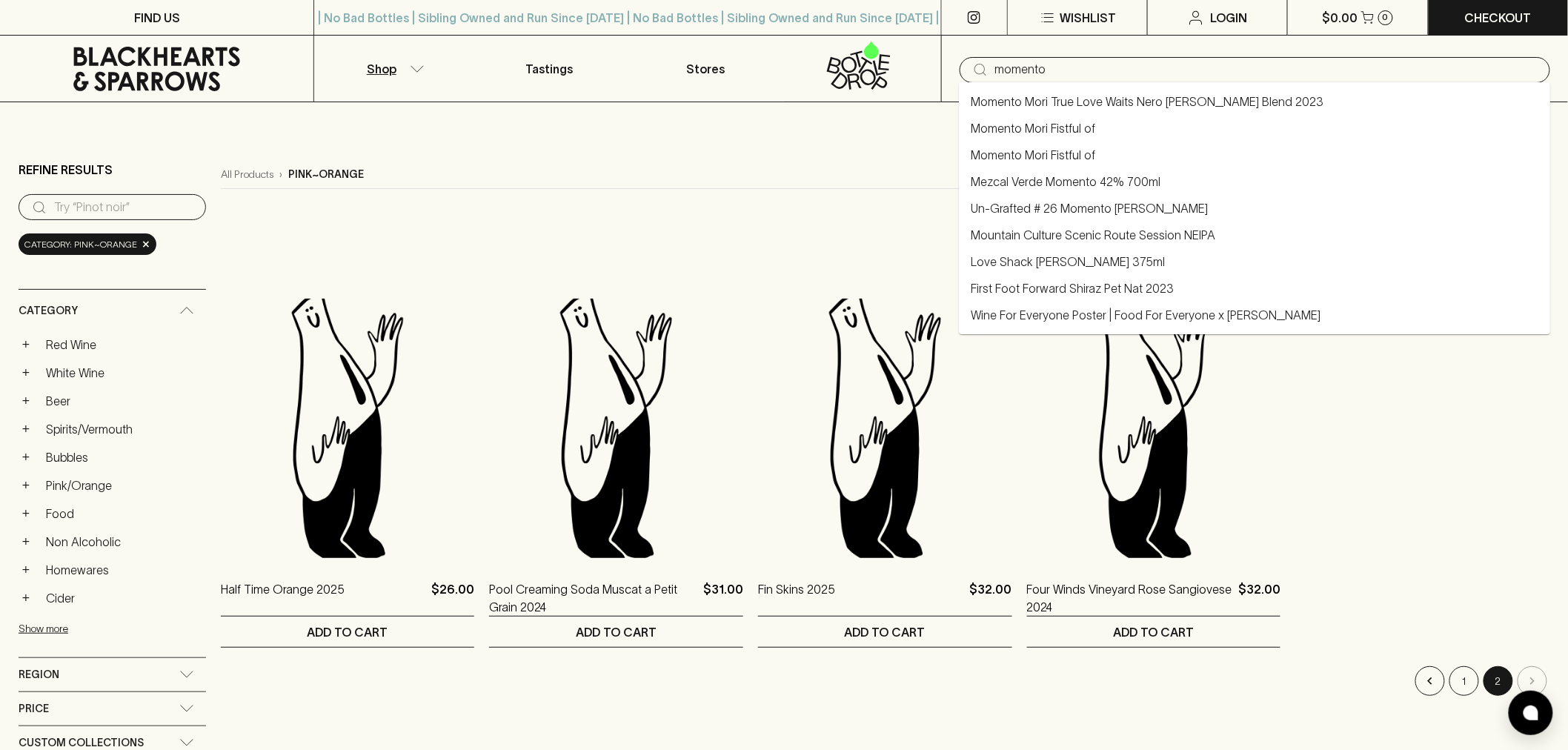
click at [1070, 98] on link "Momento Mori True Love Waits Nero [PERSON_NAME] Blend 2023" at bounding box center [1147, 101] width 353 height 17
type input "Momento Mori True Love Waits Nero [PERSON_NAME] Blend 2023"
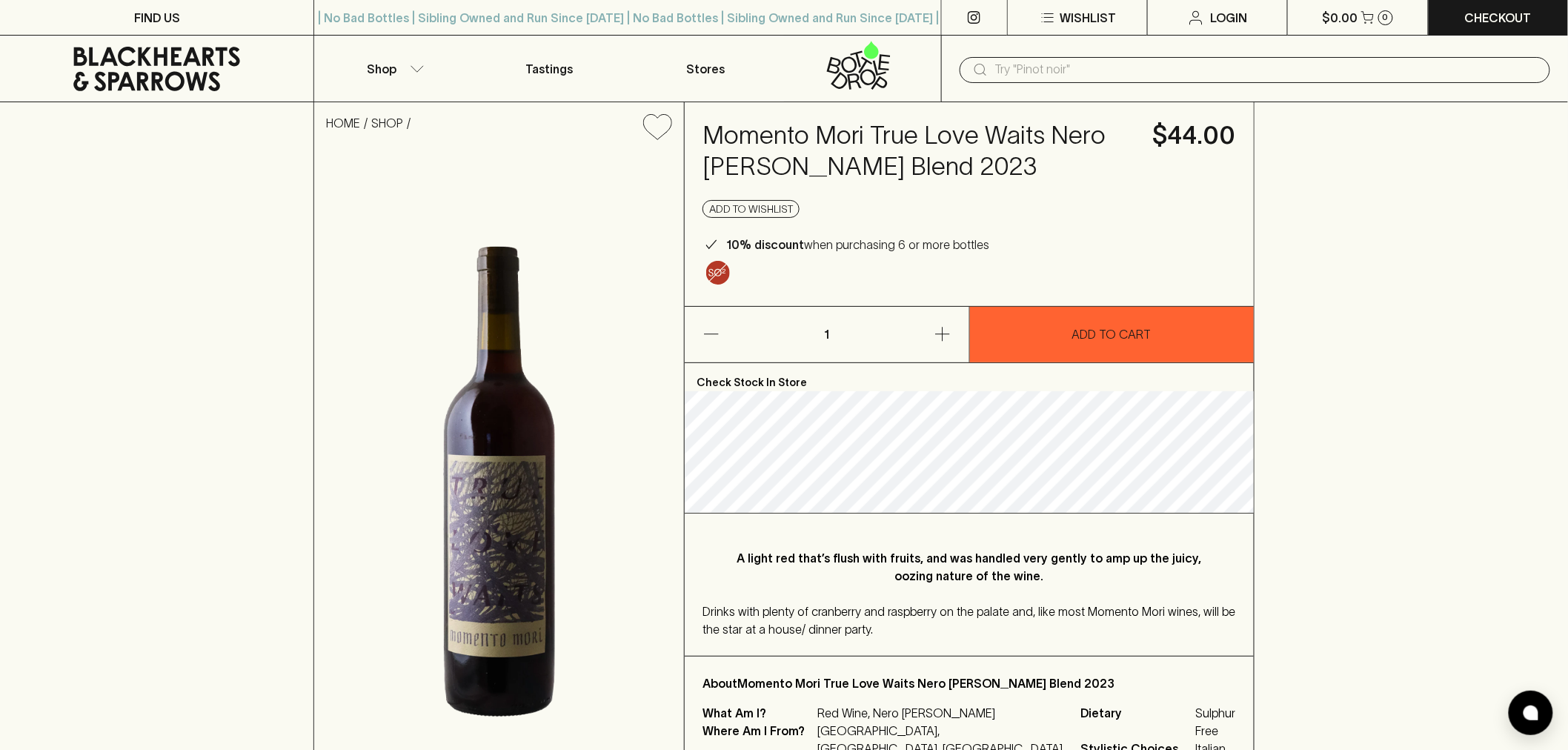
click at [1138, 53] on div "​" at bounding box center [1254, 69] width 627 height 66
click at [1132, 65] on input "text" at bounding box center [1266, 70] width 543 height 24
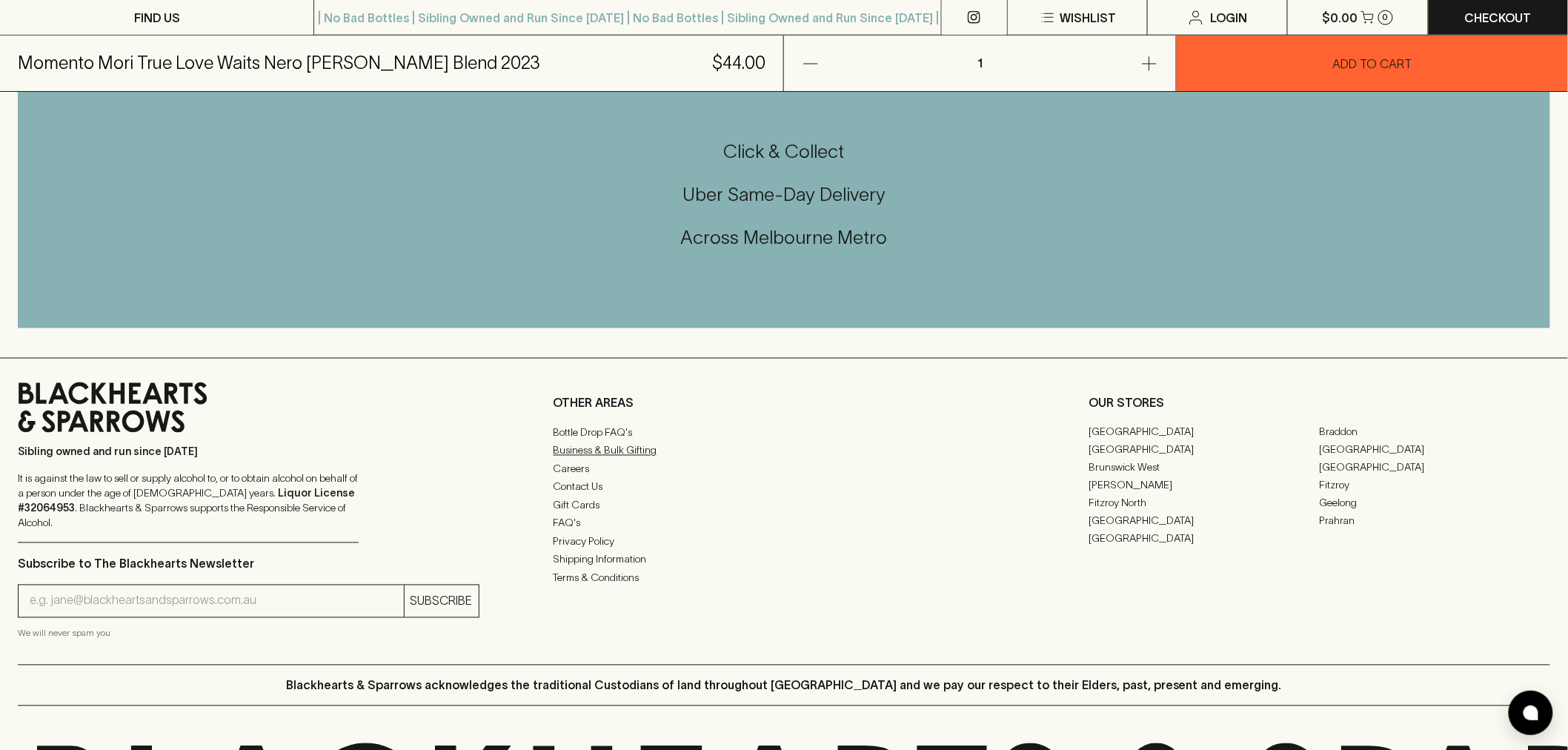
scroll to position [945, 0]
